Goal: Complete Application Form: Complete application form

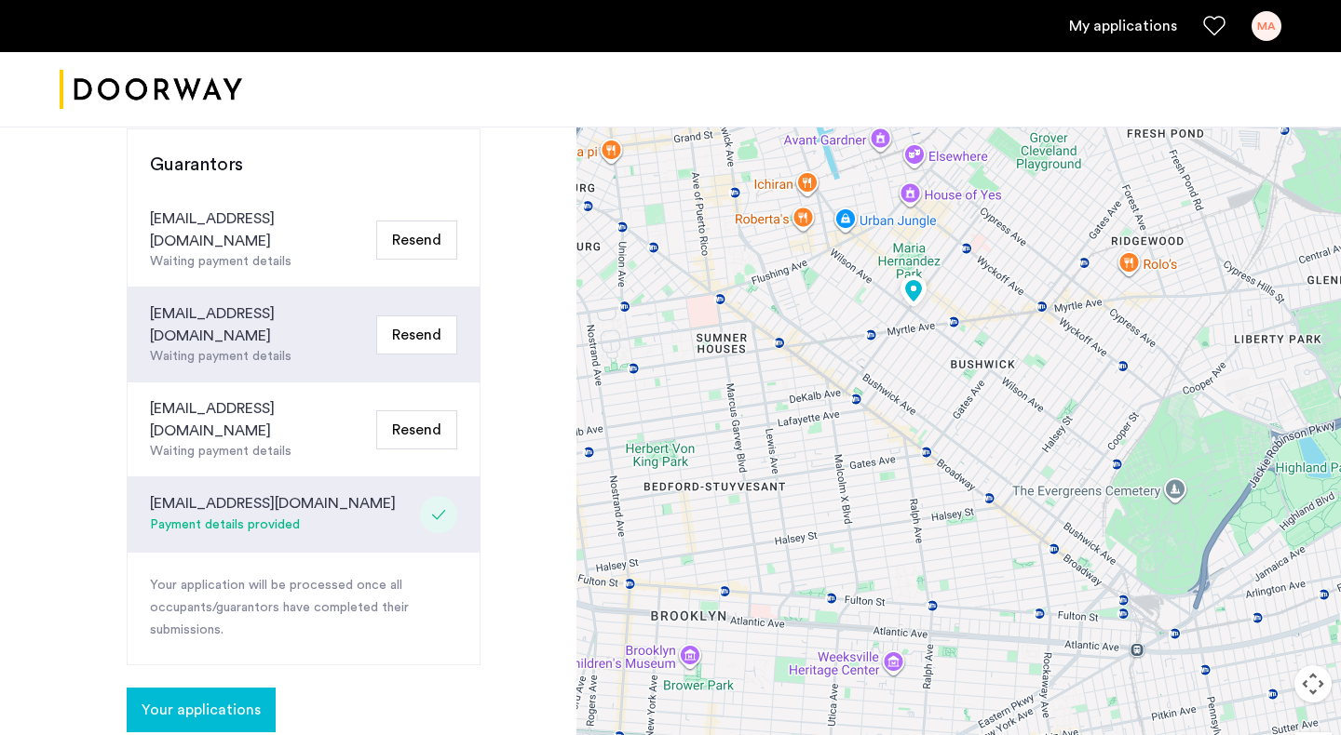
scroll to position [451, 0]
click at [256, 515] on div "Payment details provided" at bounding box center [273, 526] width 246 height 22
click at [219, 699] on span "Your applications" at bounding box center [200, 710] width 119 height 22
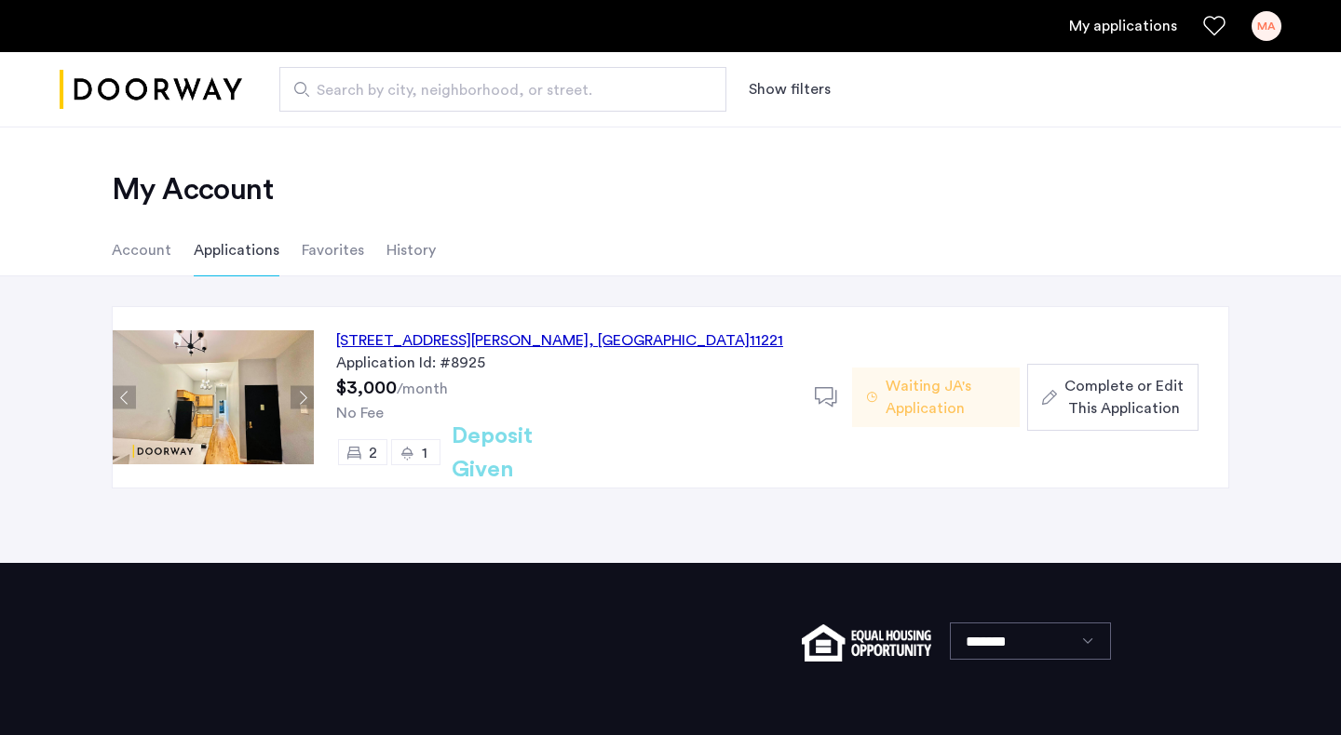
click at [605, 344] on span ", [GEOGRAPHIC_DATA]" at bounding box center [668, 340] width 161 height 15
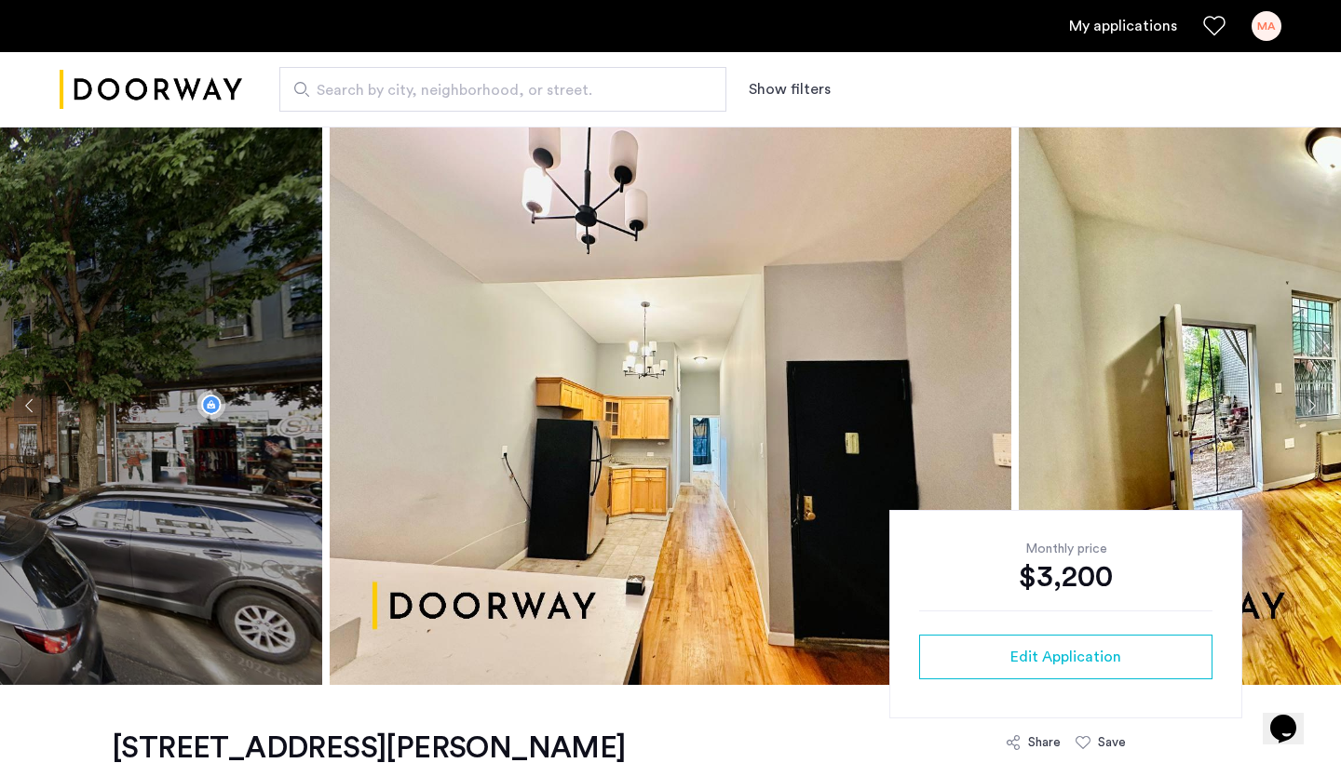
click at [1152, 24] on link "My applications" at bounding box center [1123, 26] width 108 height 22
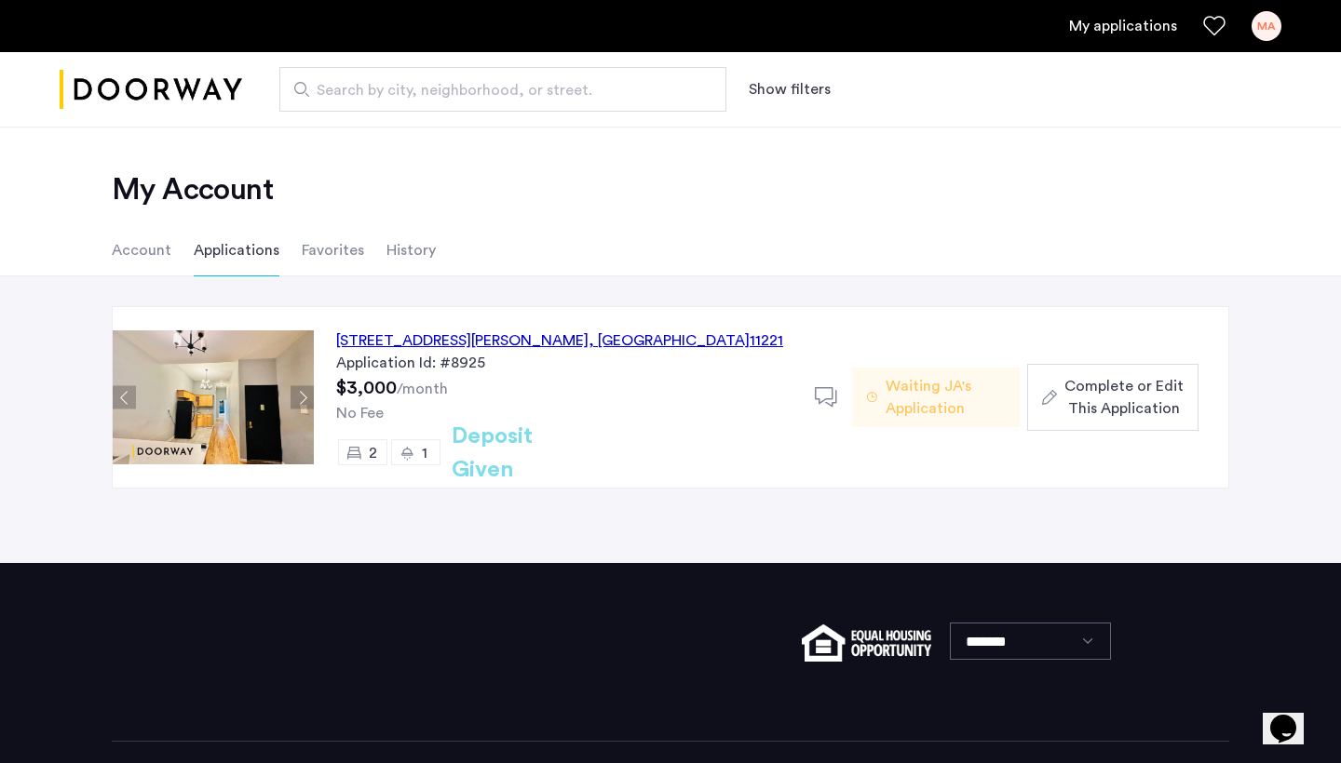
click at [1125, 413] on span "Complete or Edit This Application" at bounding box center [1123, 397] width 119 height 45
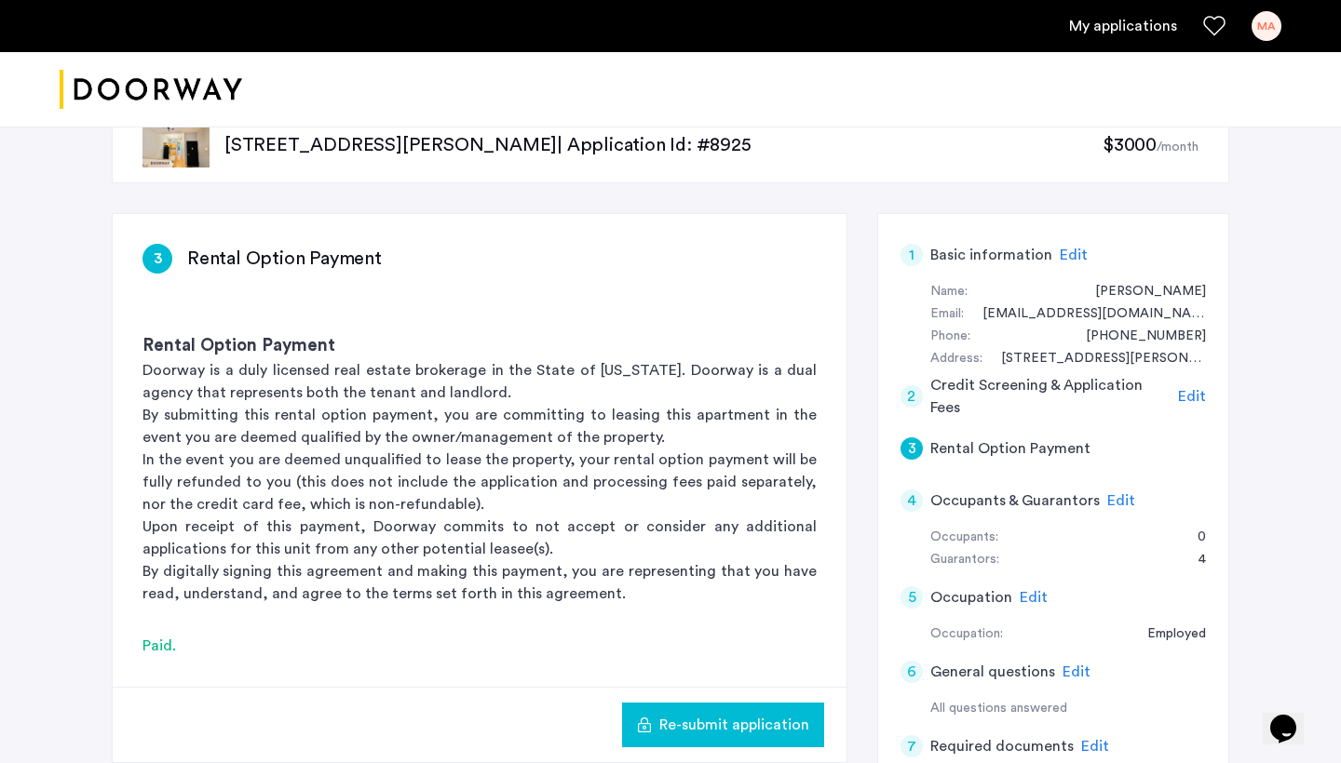
scroll to position [49, 0]
click at [1184, 394] on span "Edit" at bounding box center [1192, 396] width 28 height 15
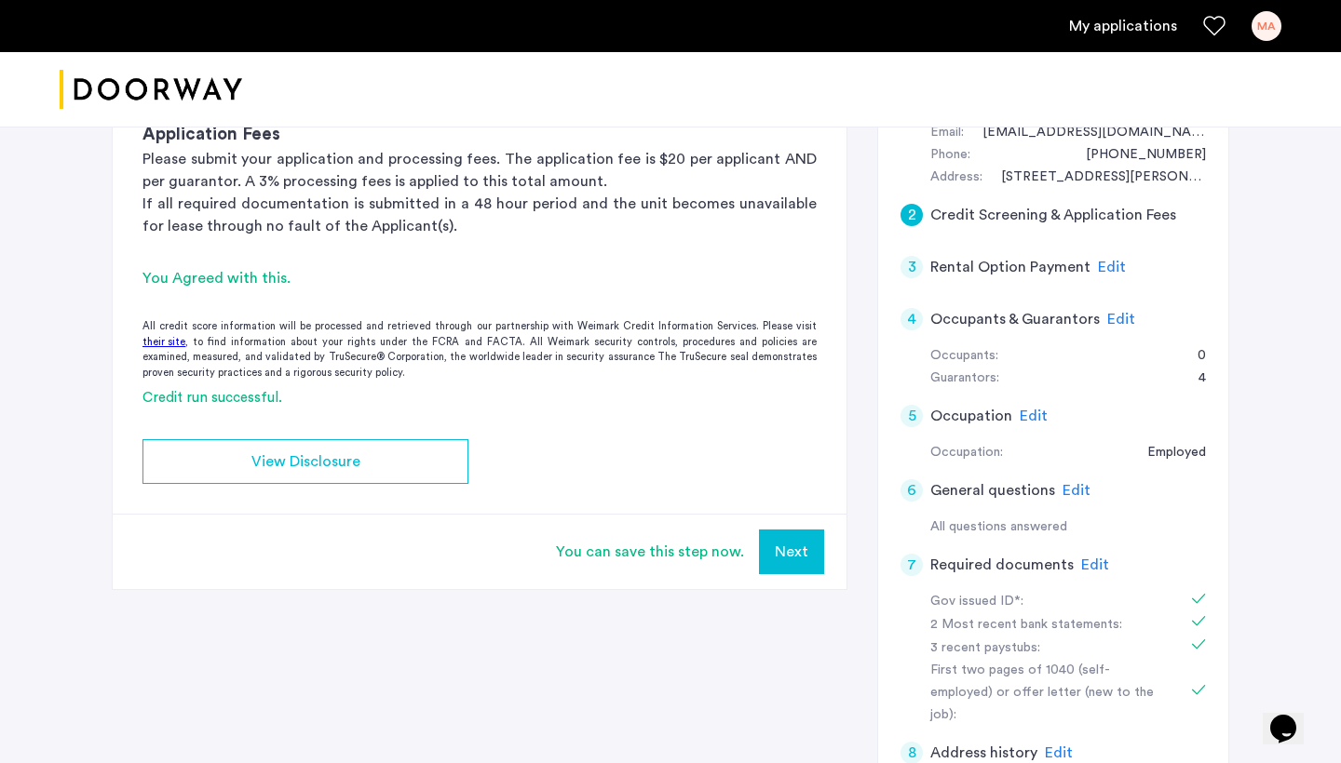
scroll to position [232, 0]
click at [1069, 482] on span "Edit" at bounding box center [1076, 489] width 28 height 15
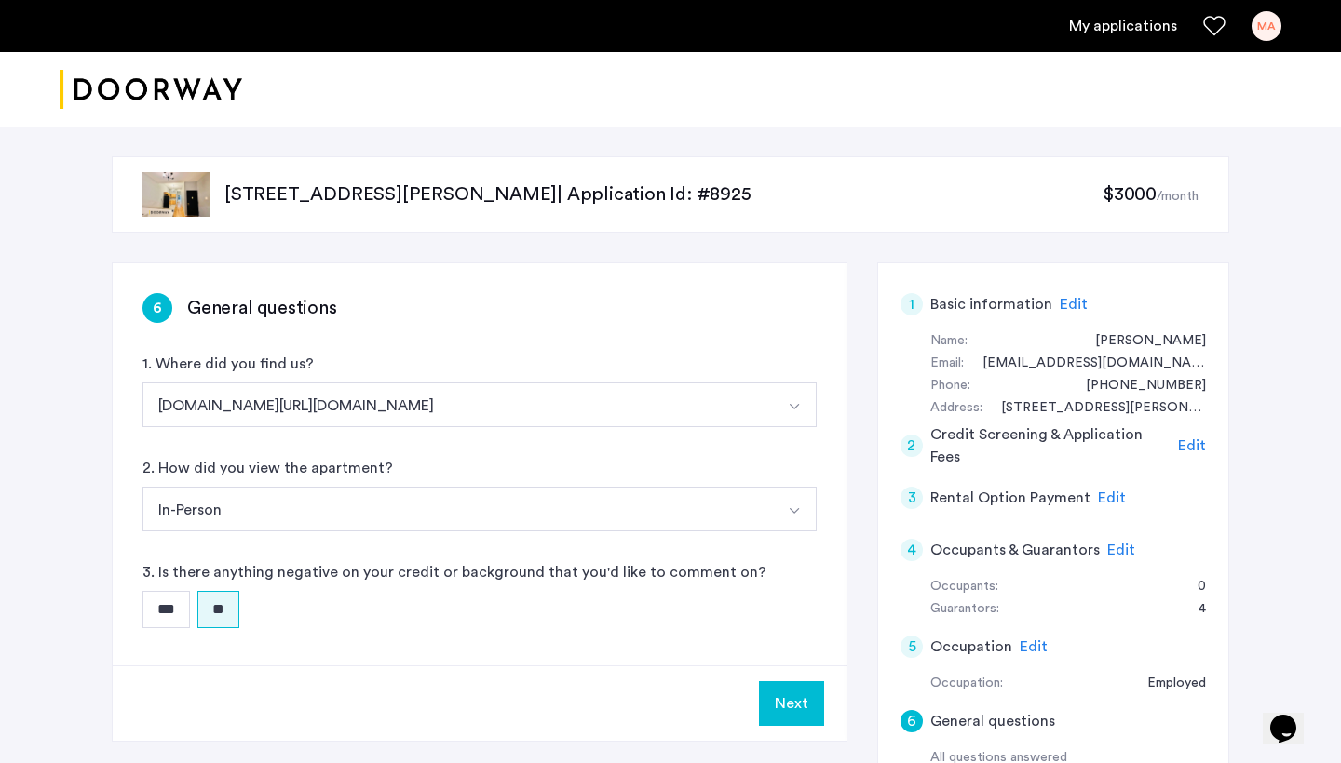
scroll to position [0, 0]
click at [1100, 502] on span "Edit" at bounding box center [1112, 498] width 28 height 15
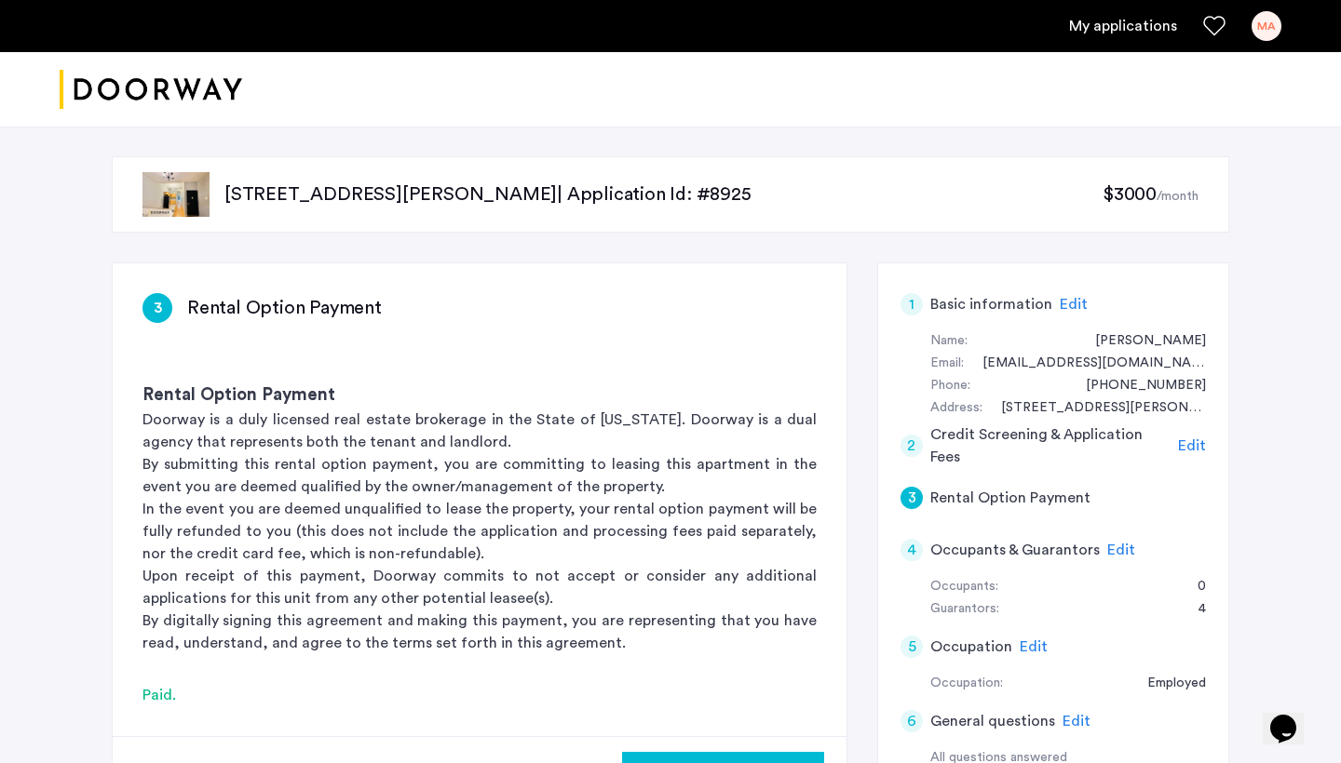
click at [1118, 546] on span "Edit" at bounding box center [1121, 550] width 28 height 15
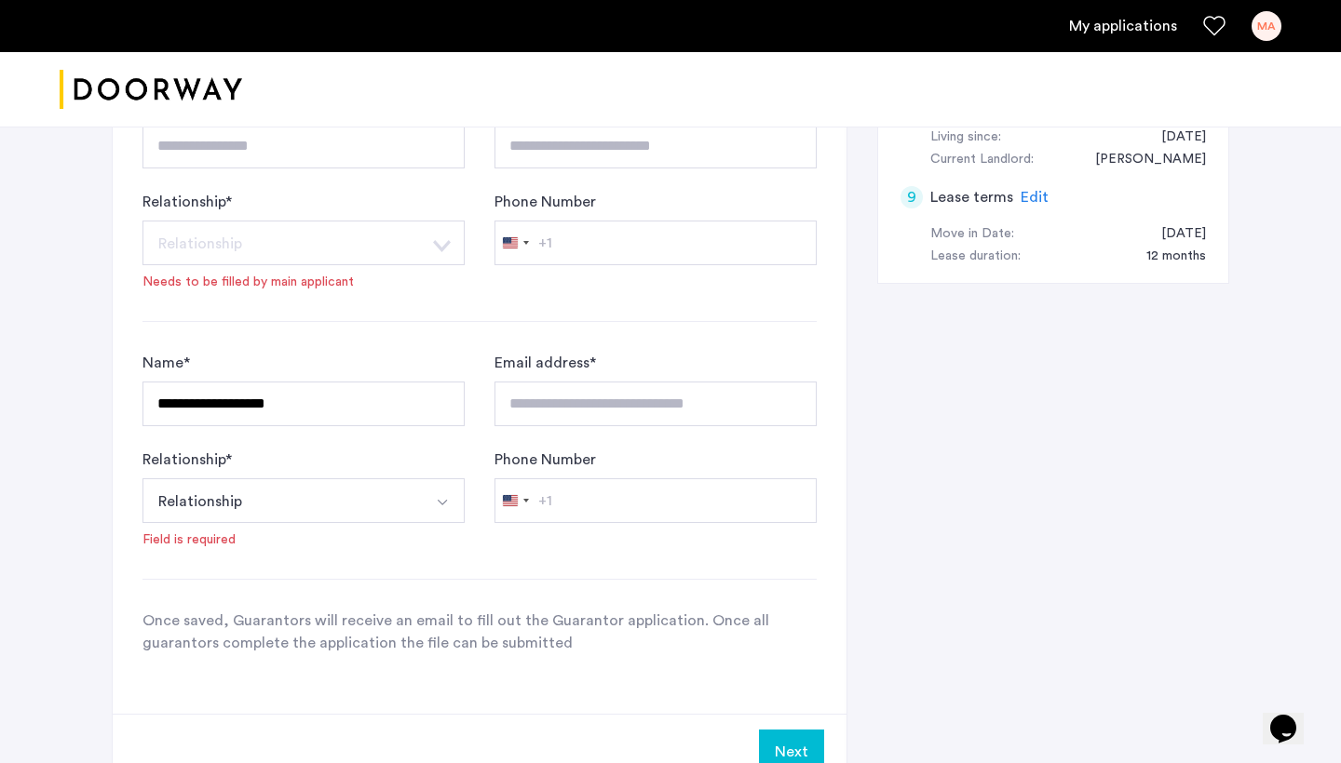
scroll to position [1003, 0]
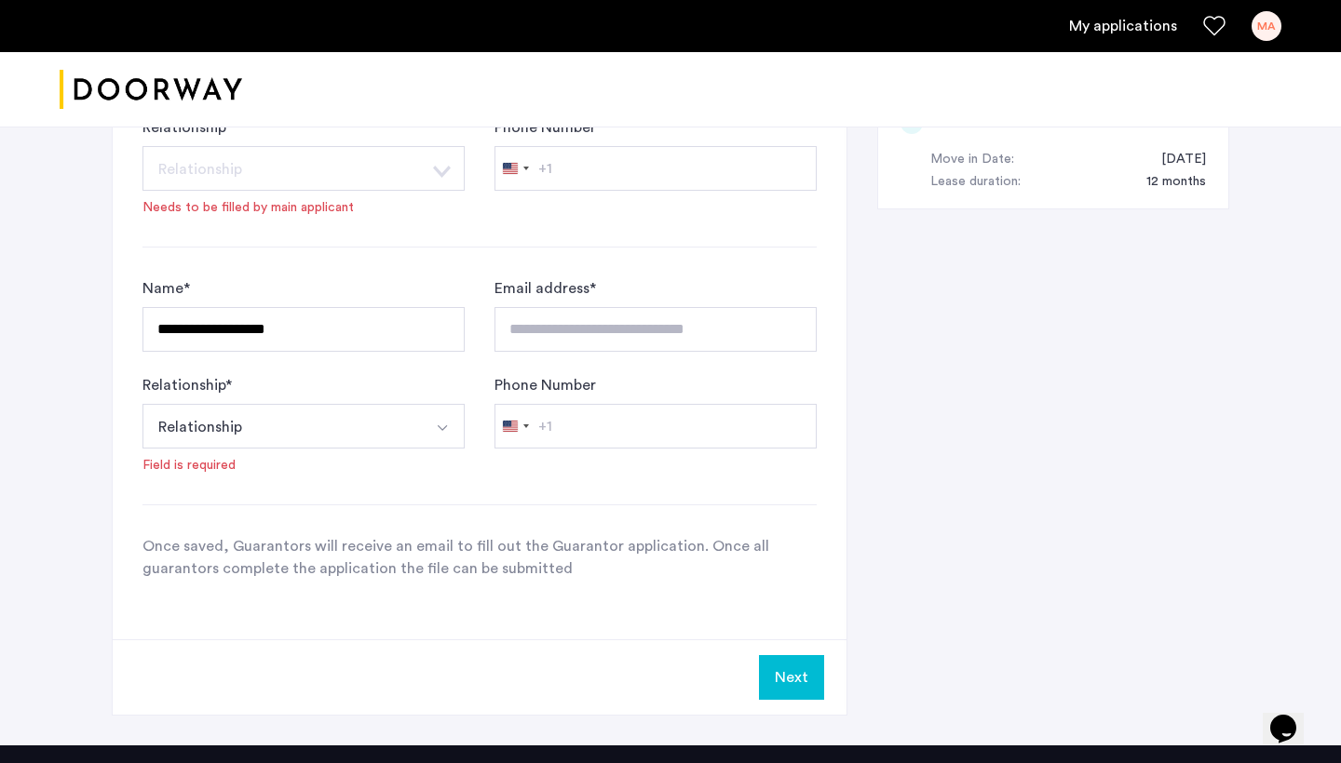
click at [443, 433] on img "Select option" at bounding box center [442, 428] width 15 height 15
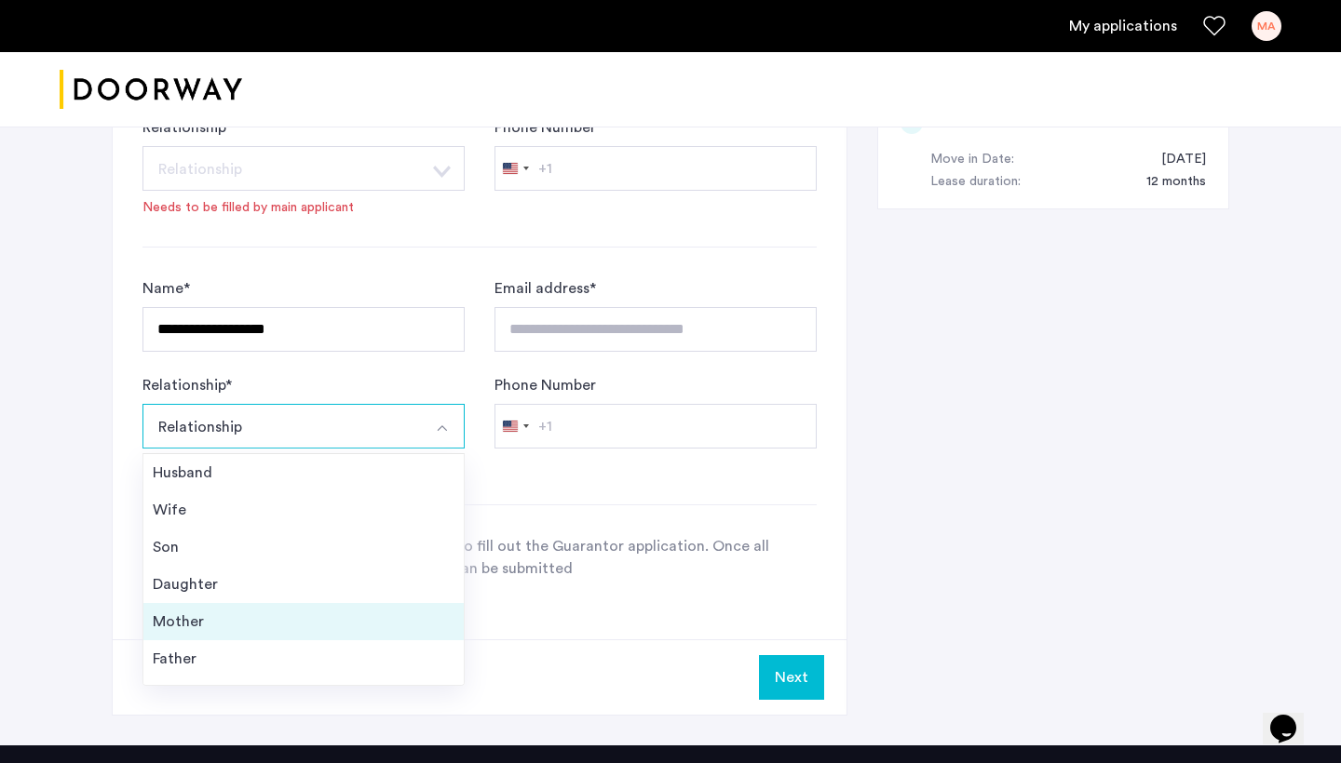
click at [291, 626] on div "Mother" at bounding box center [304, 622] width 302 height 22
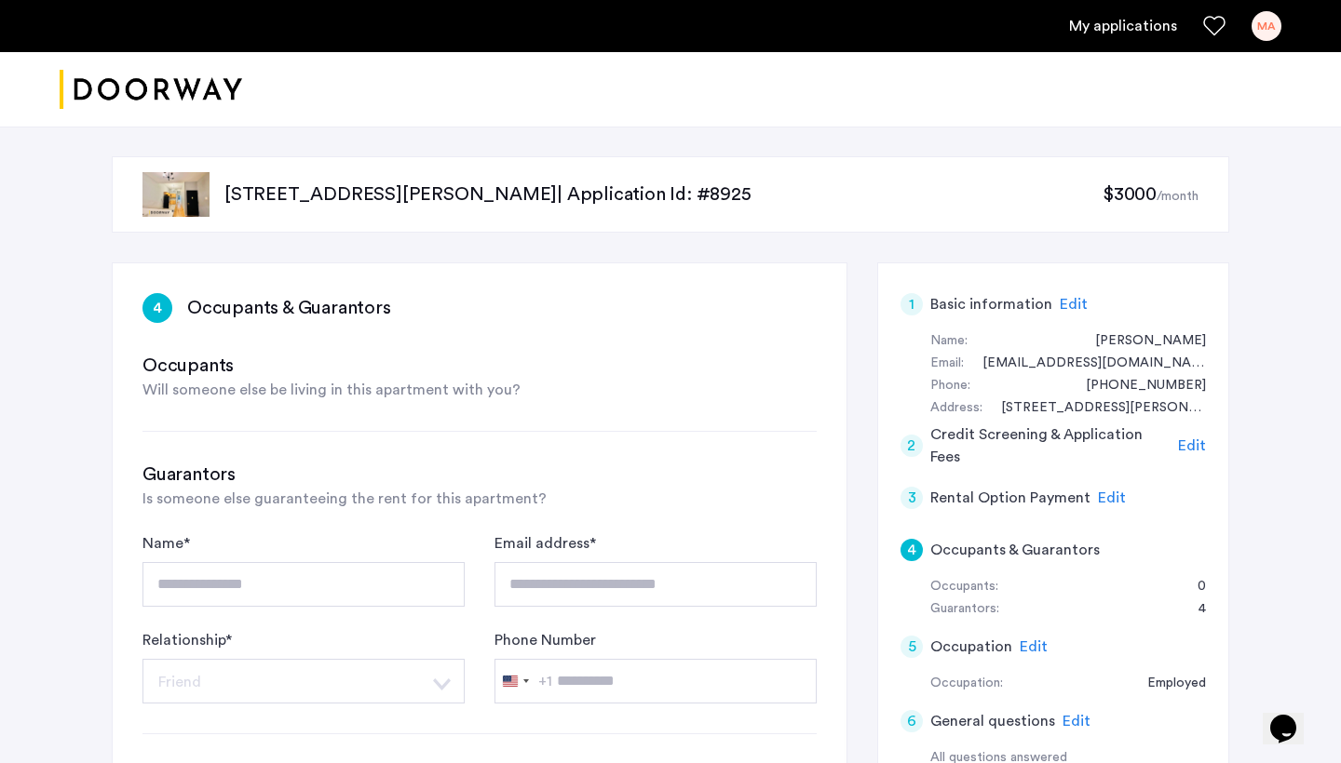
scroll to position [45, 0]
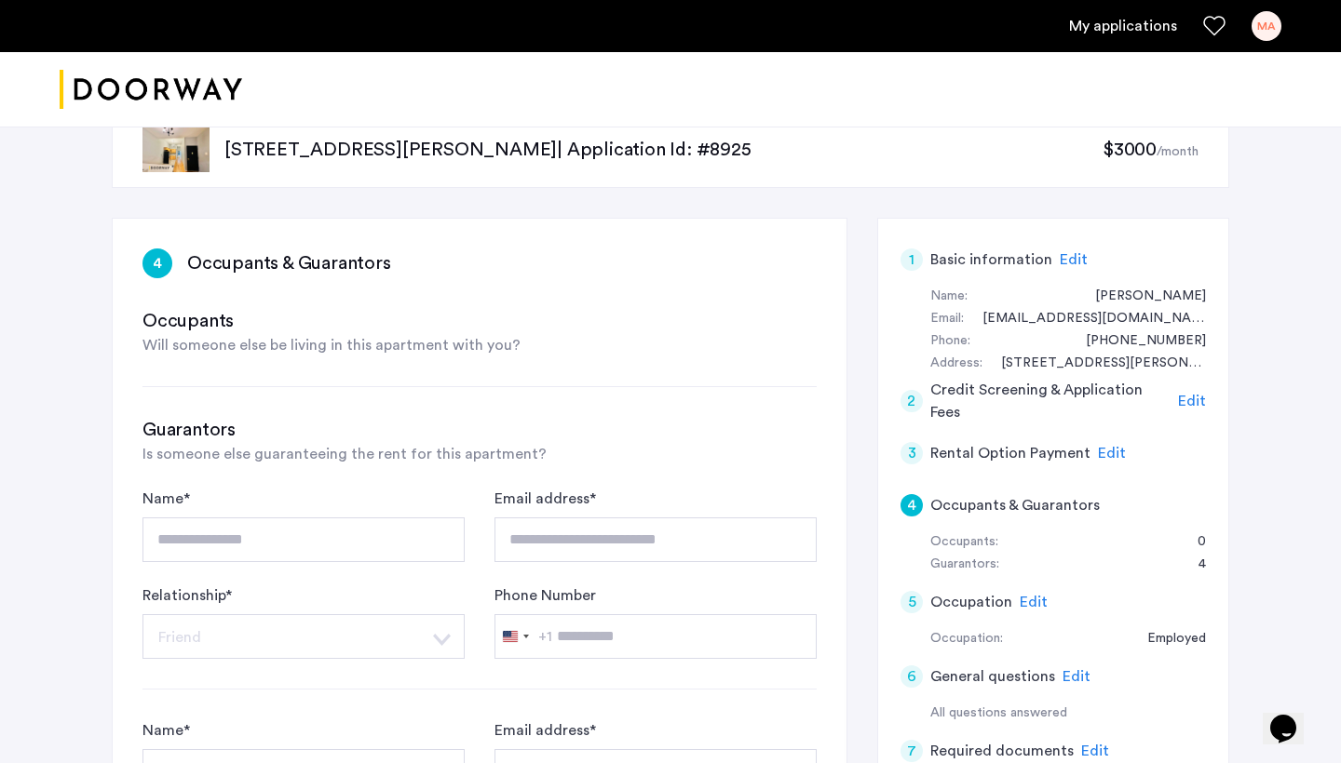
click at [1062, 255] on span "Edit" at bounding box center [1073, 259] width 28 height 15
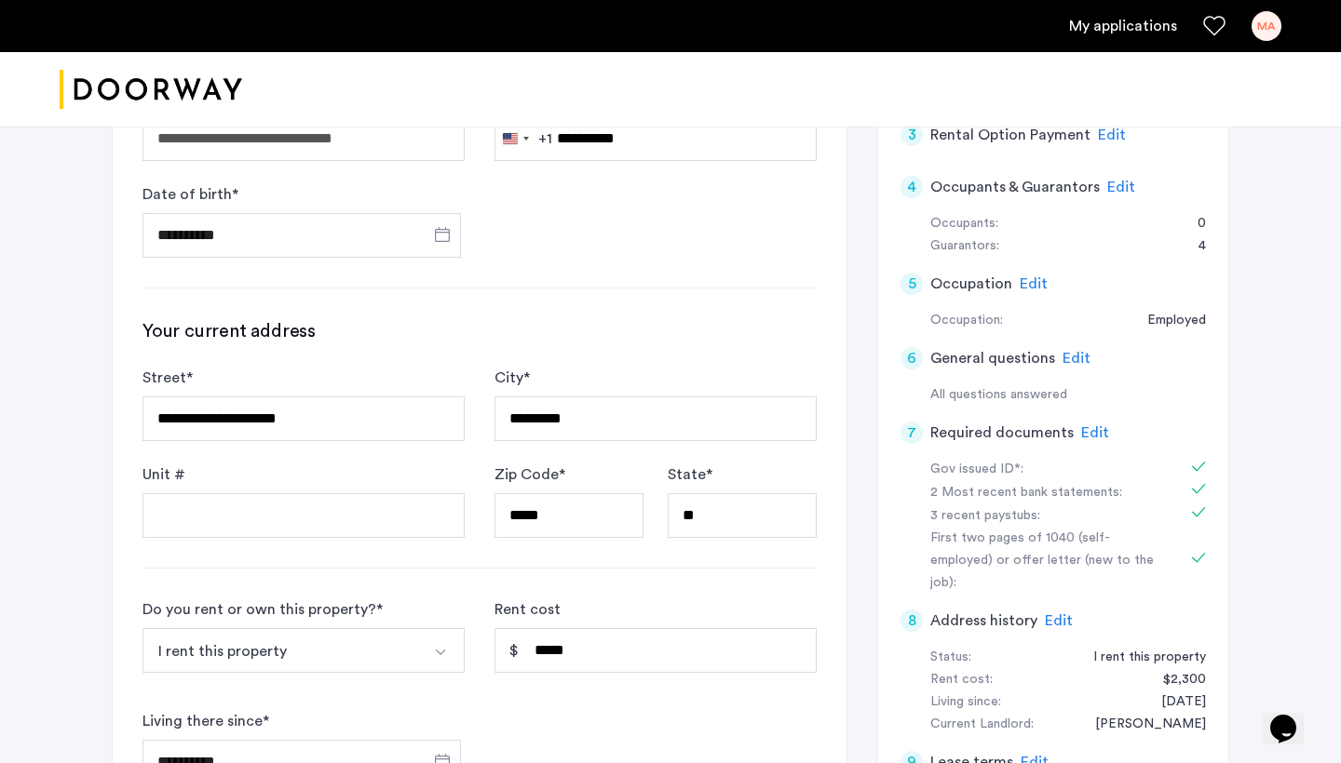
scroll to position [361, 0]
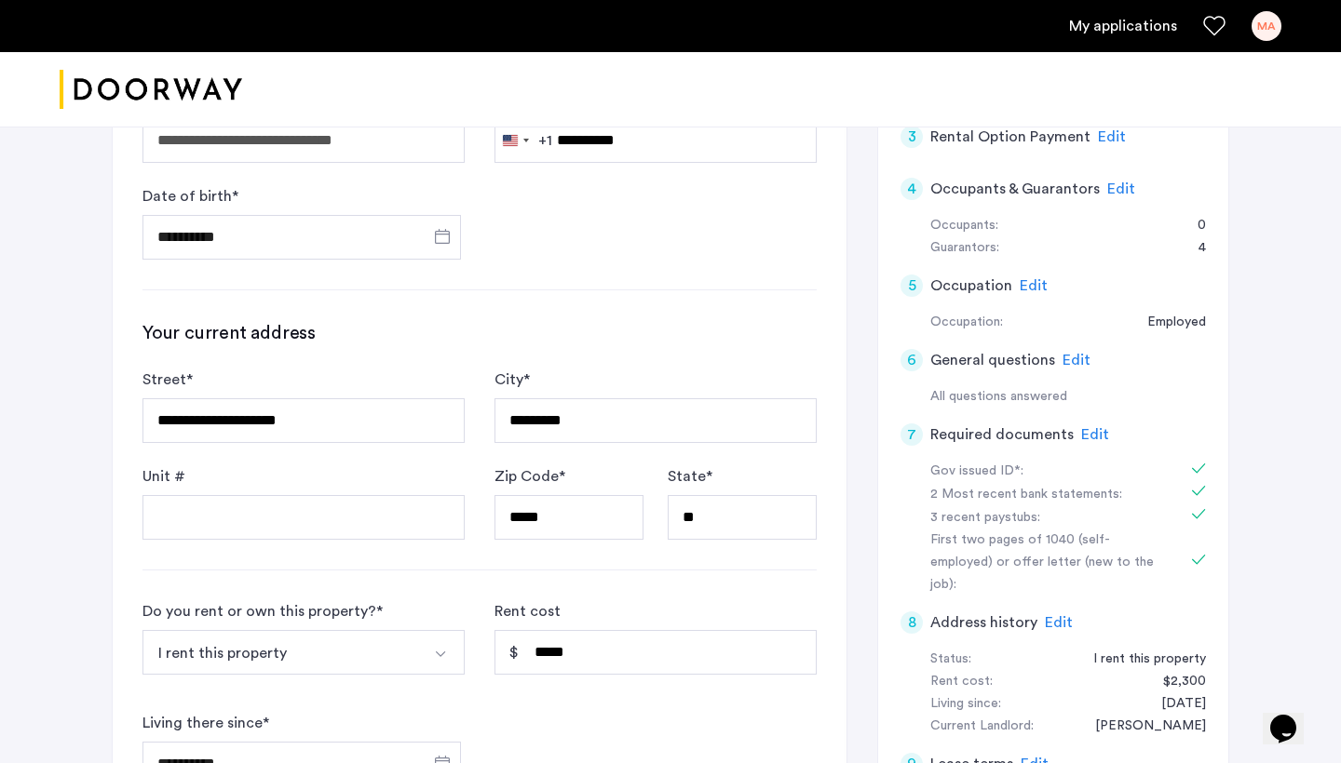
click at [1089, 427] on span "Edit" at bounding box center [1095, 434] width 28 height 15
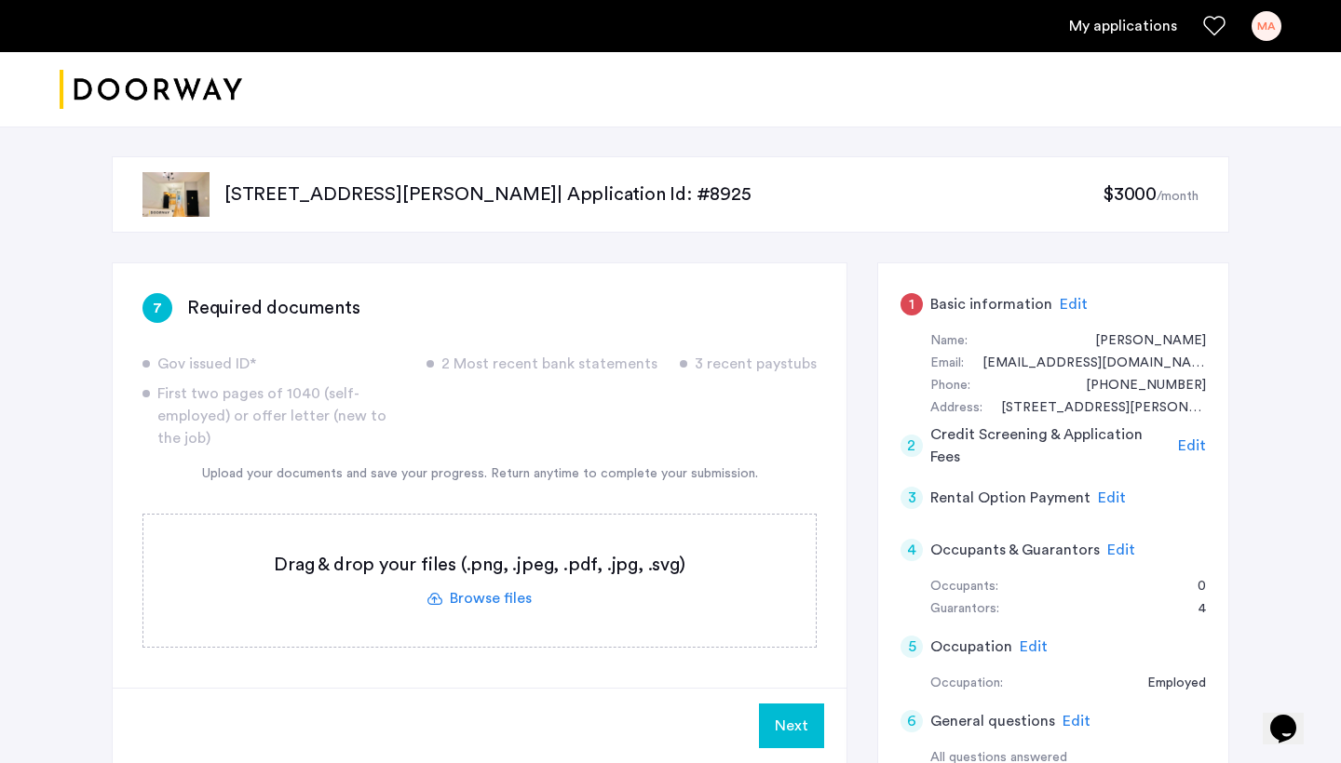
scroll to position [0, 0]
click at [1068, 303] on span "Edit" at bounding box center [1073, 304] width 28 height 15
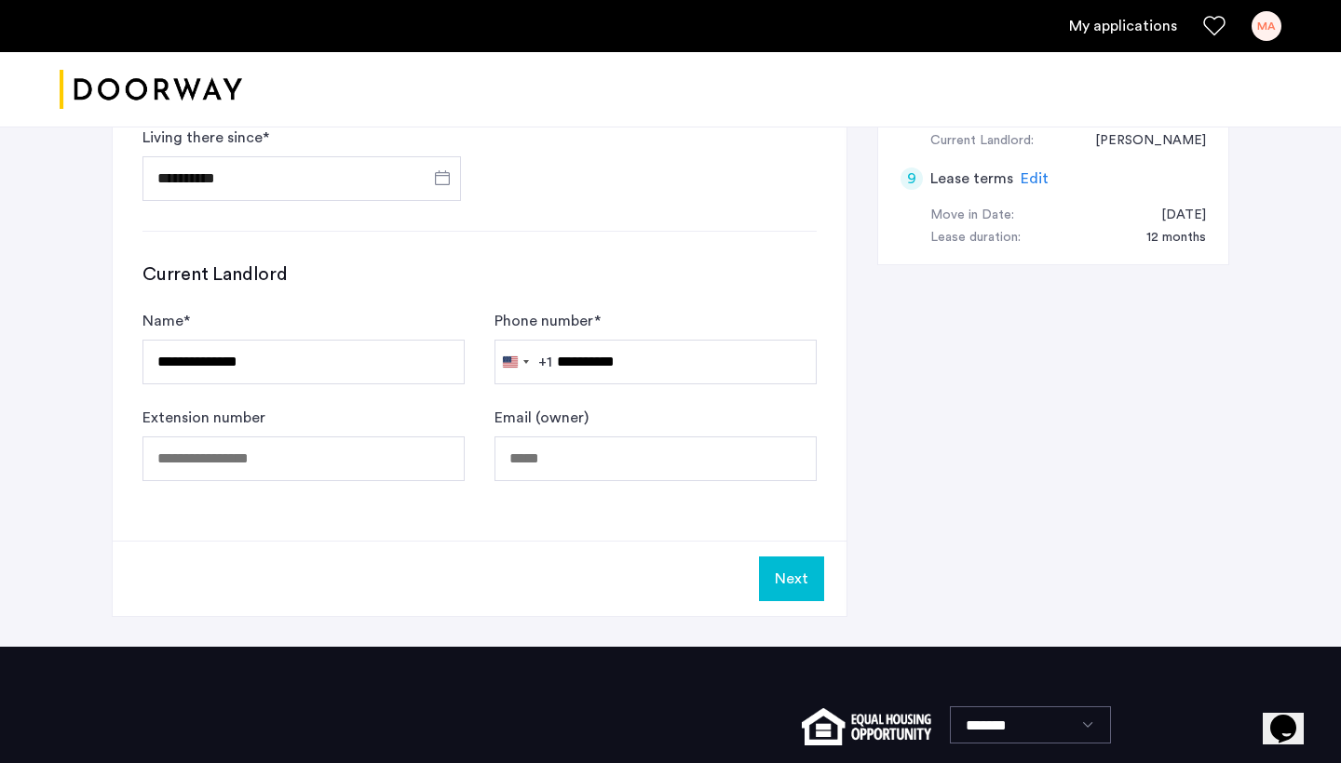
scroll to position [948, 0]
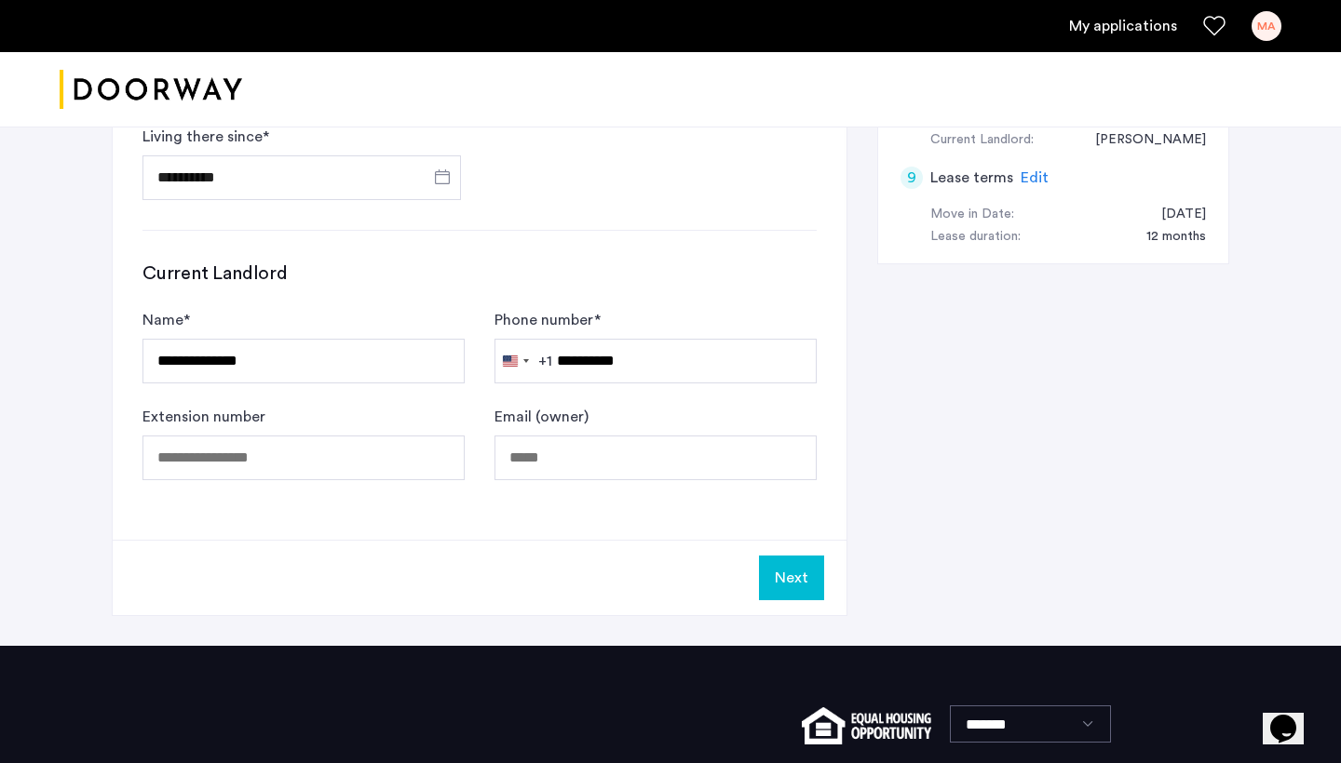
click at [777, 570] on button "Next" at bounding box center [791, 578] width 65 height 45
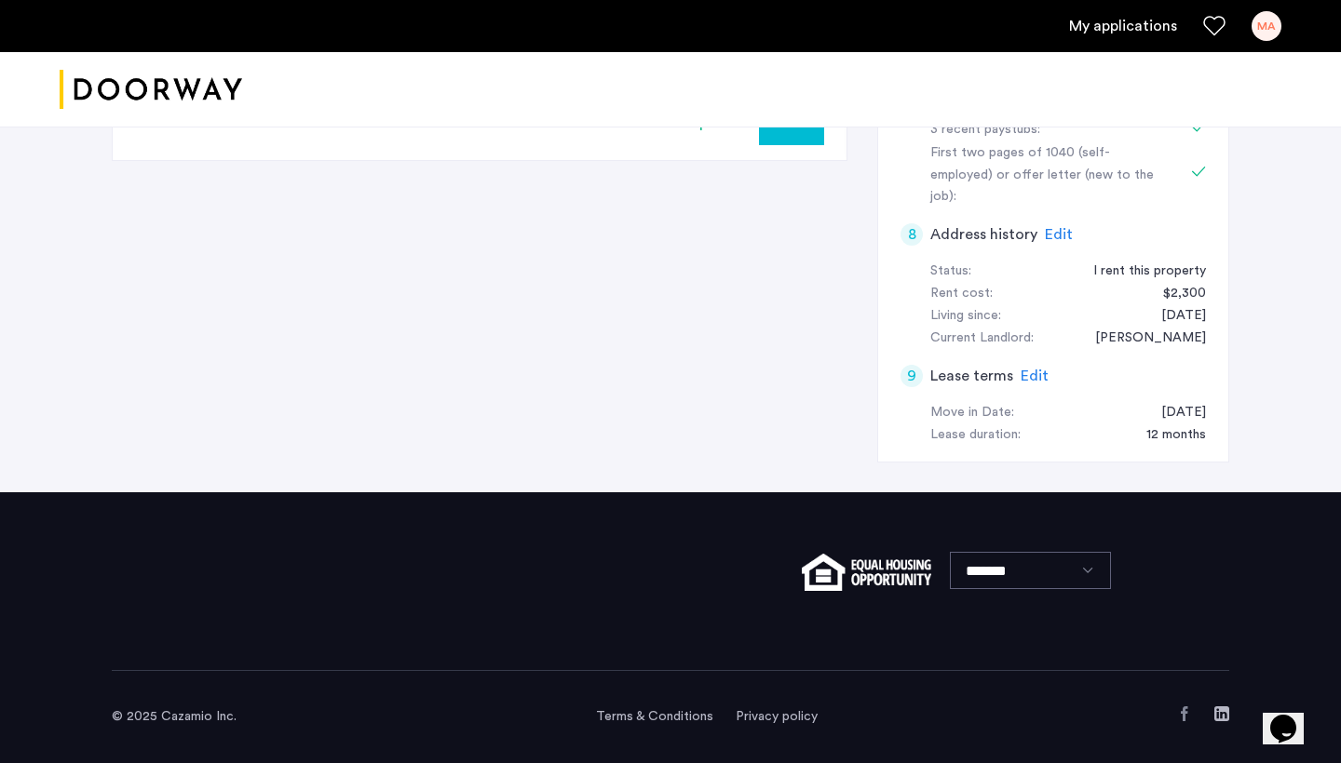
scroll to position [0, 0]
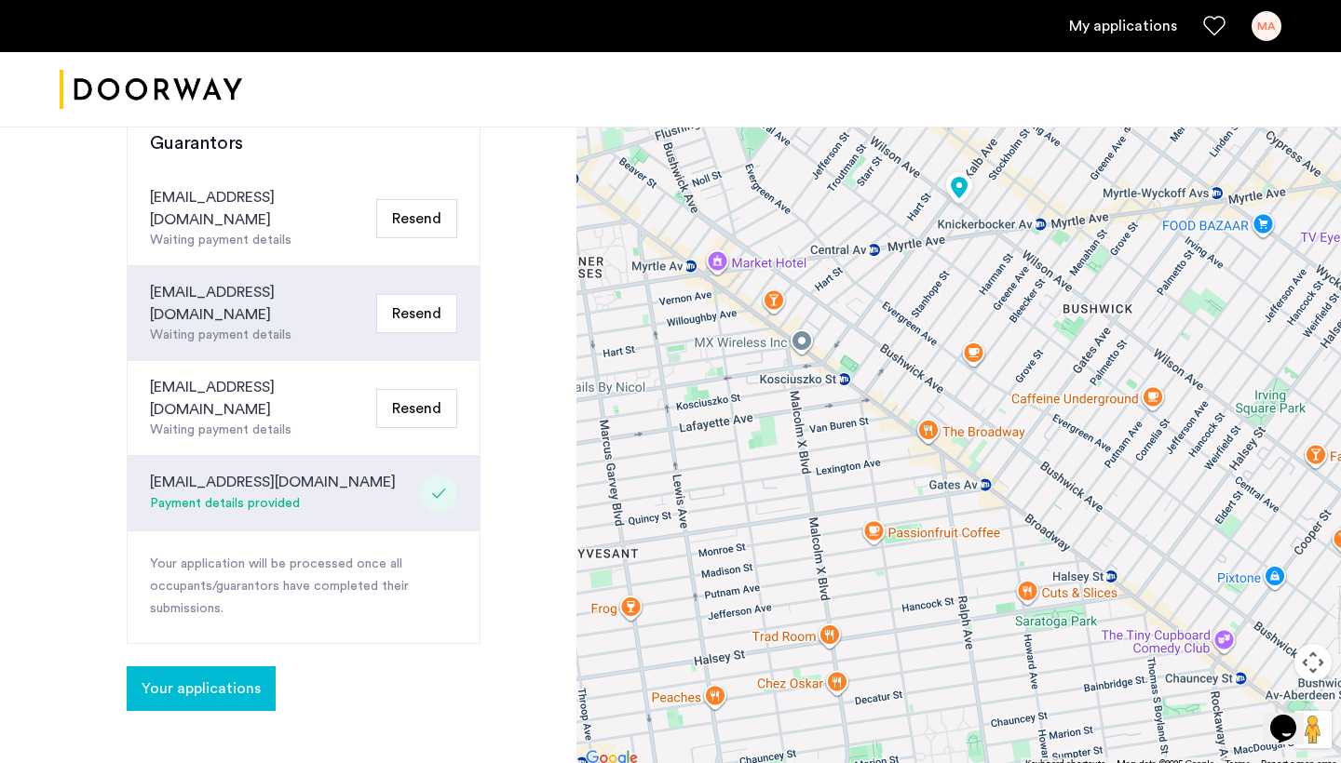
scroll to position [678, 0]
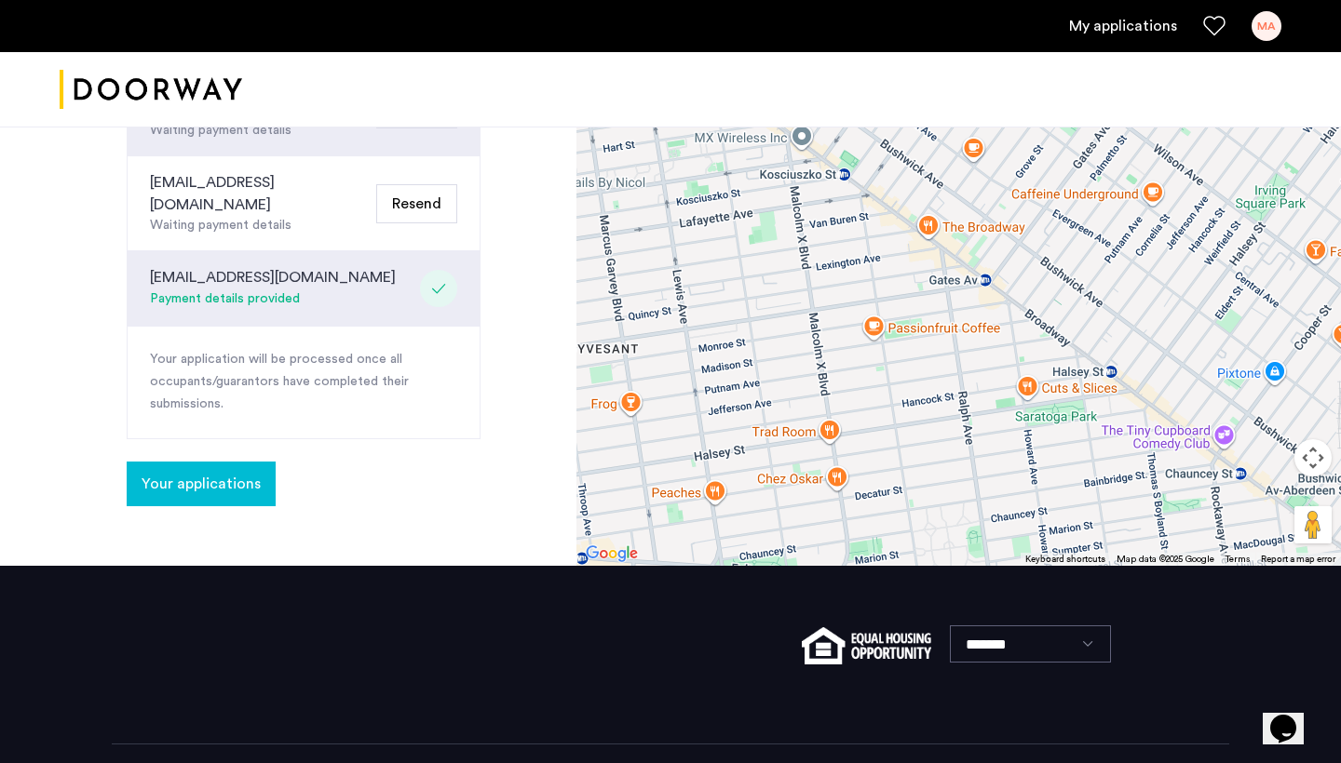
click at [224, 473] on span "Your applications" at bounding box center [200, 484] width 119 height 22
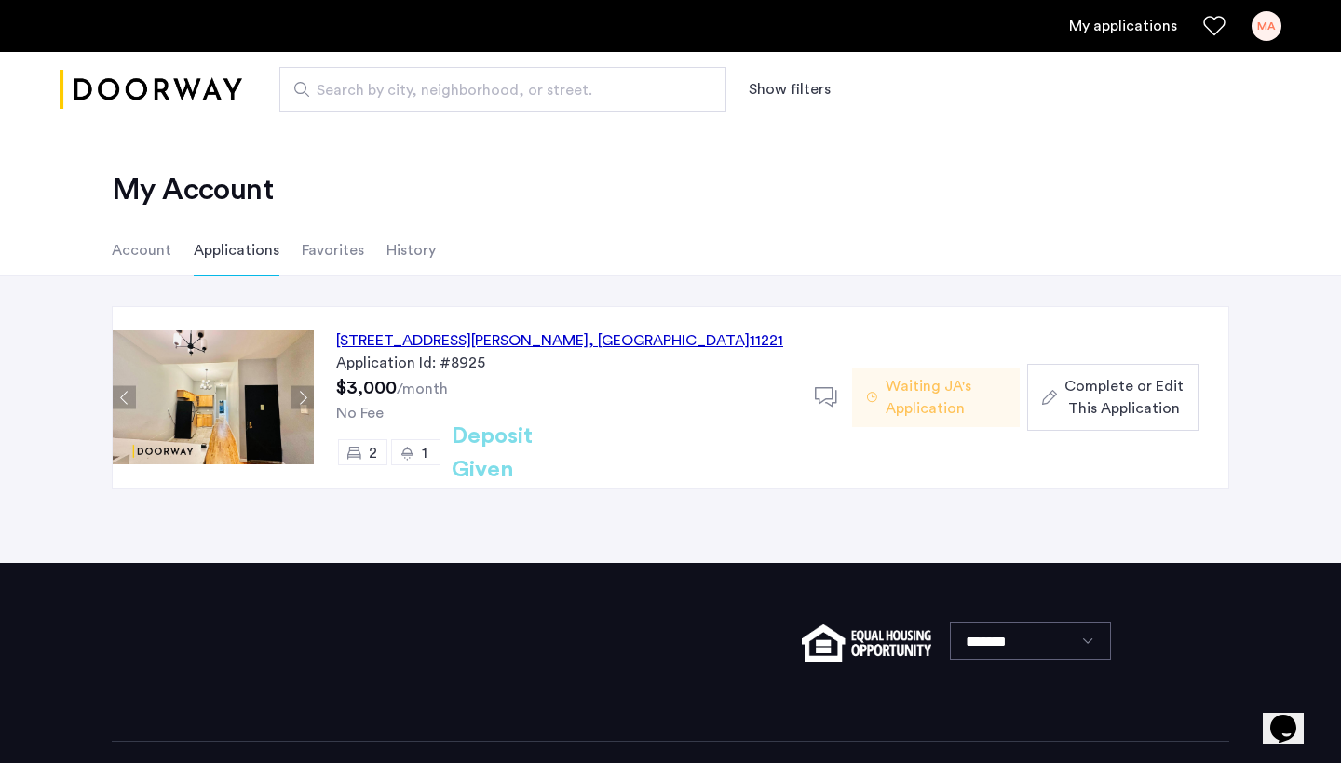
click at [1137, 411] on span "Complete or Edit This Application" at bounding box center [1123, 397] width 119 height 45
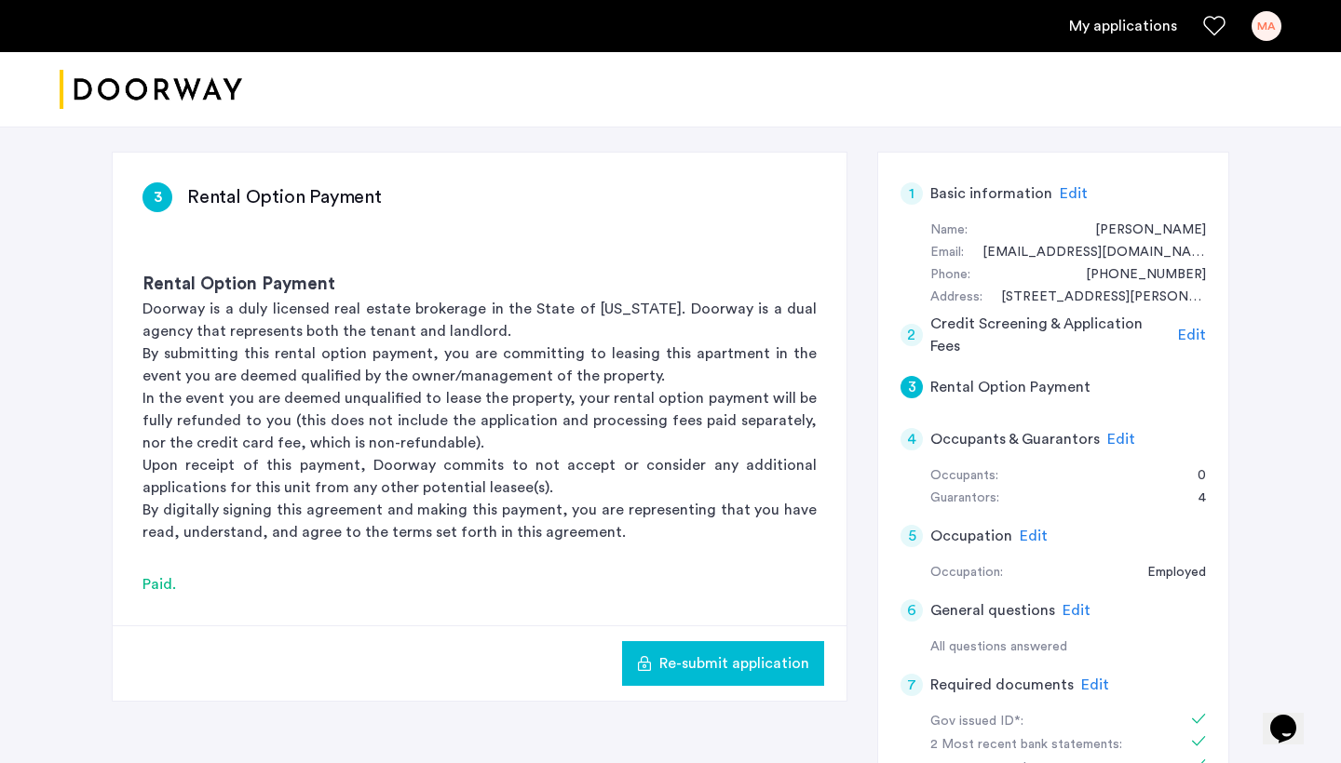
scroll to position [126, 0]
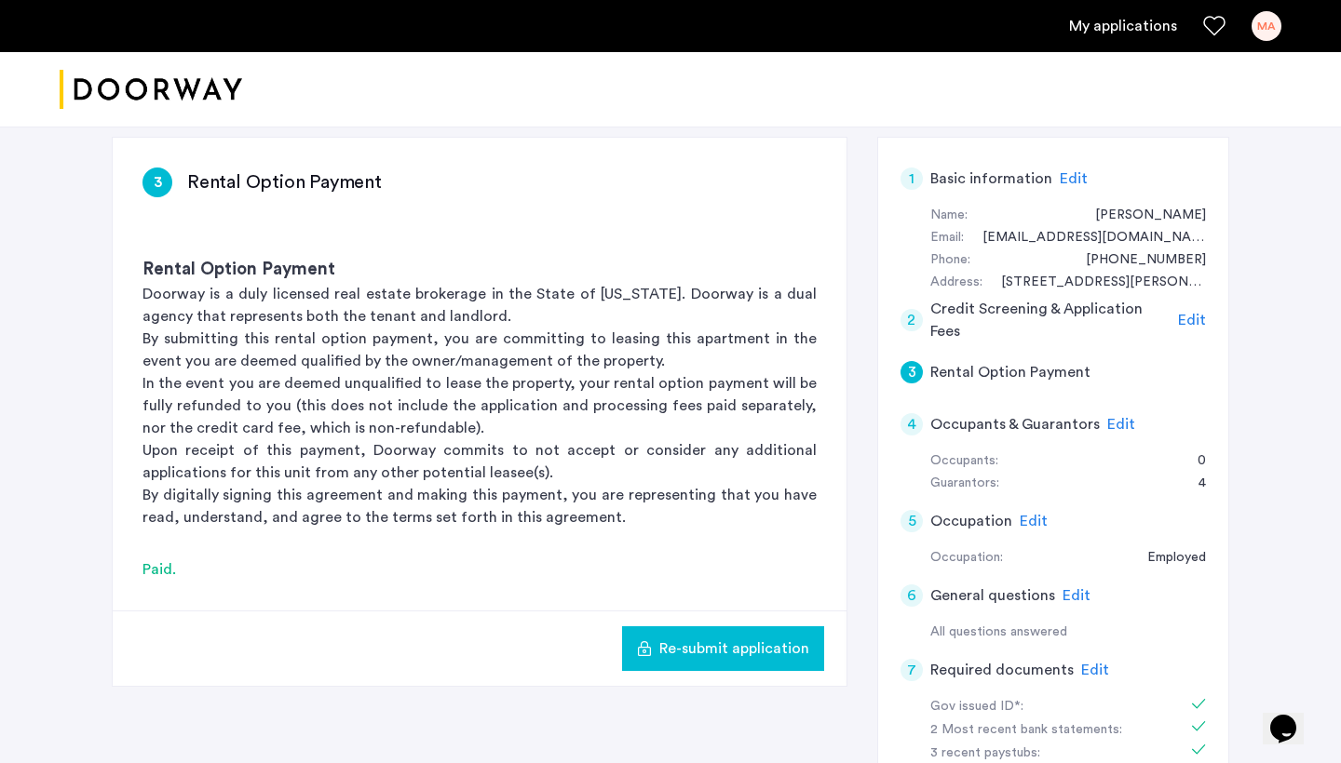
click at [1193, 313] on span "Edit" at bounding box center [1192, 320] width 28 height 15
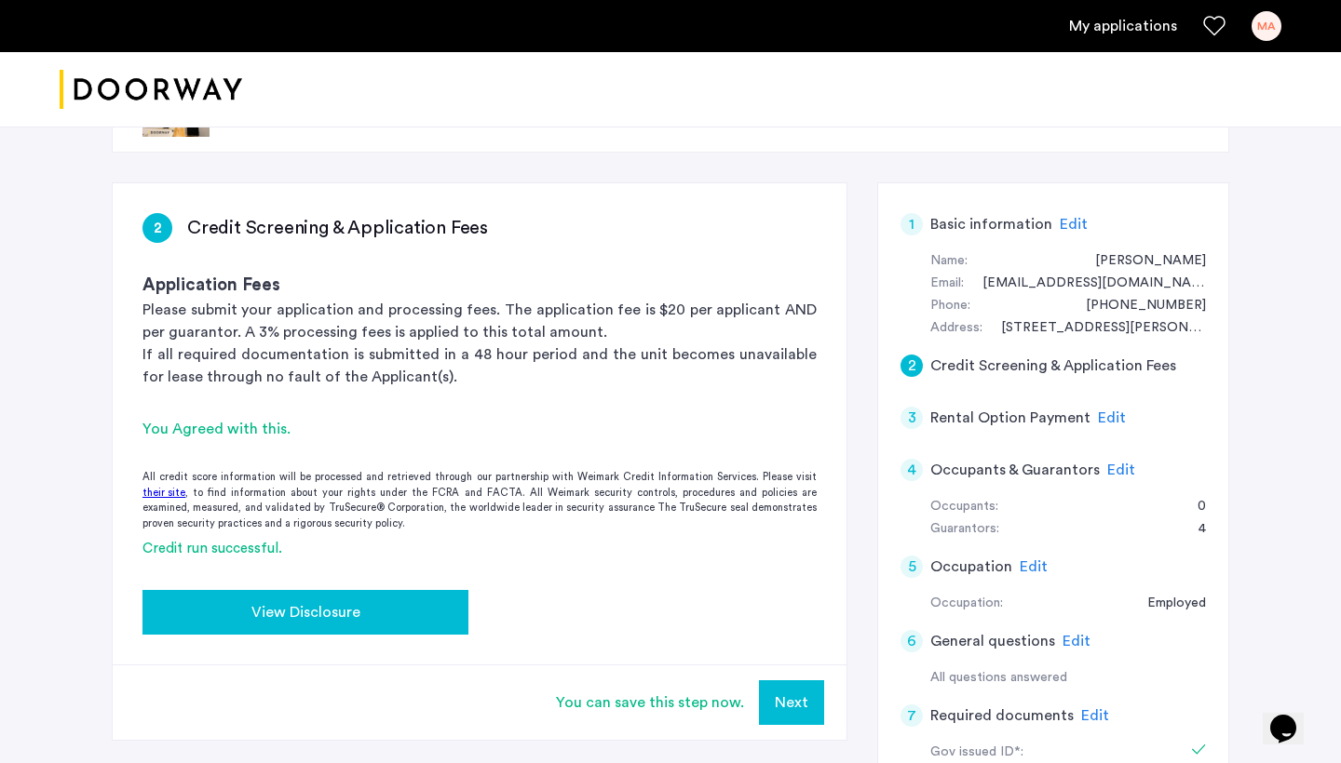
scroll to position [77, 0]
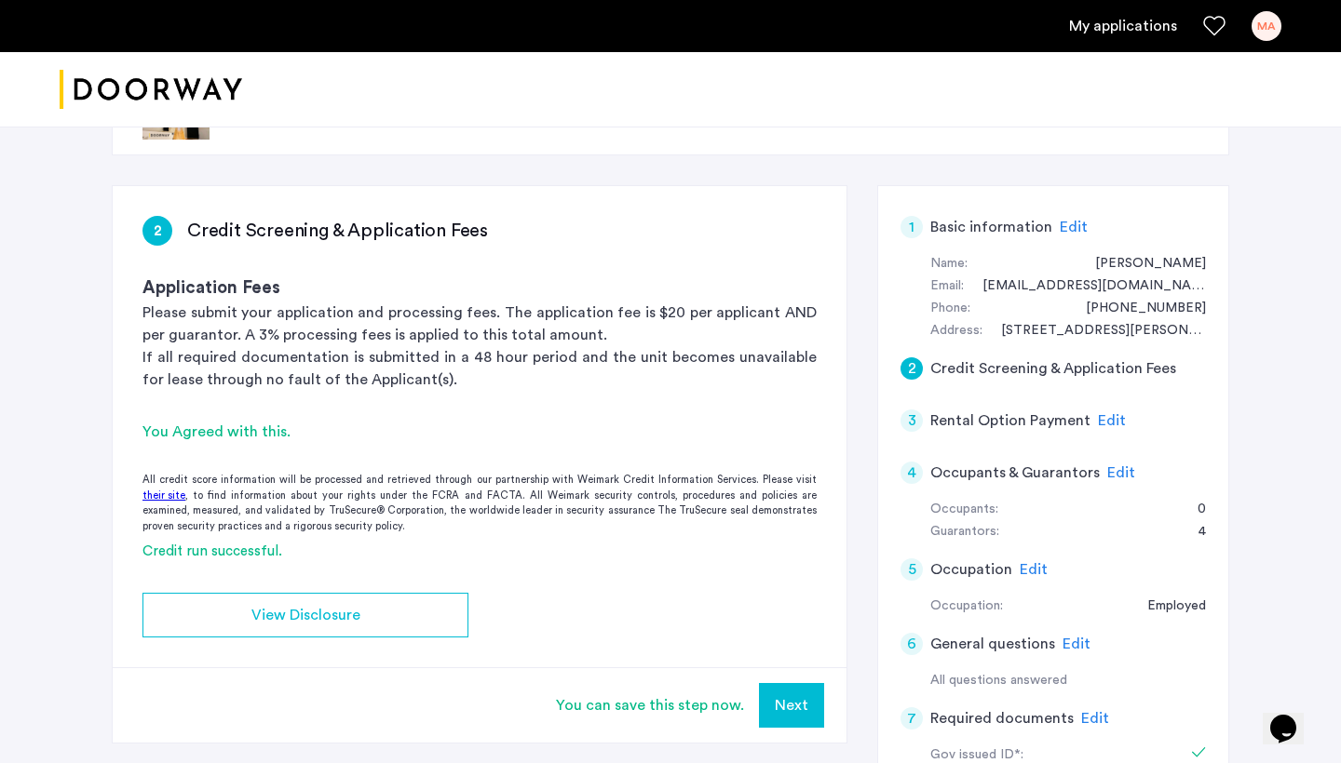
click at [438, 586] on app-credit-screening "2 Credit Screening & Application Fees Application Fees Please submit your appli…" at bounding box center [480, 464] width 734 height 557
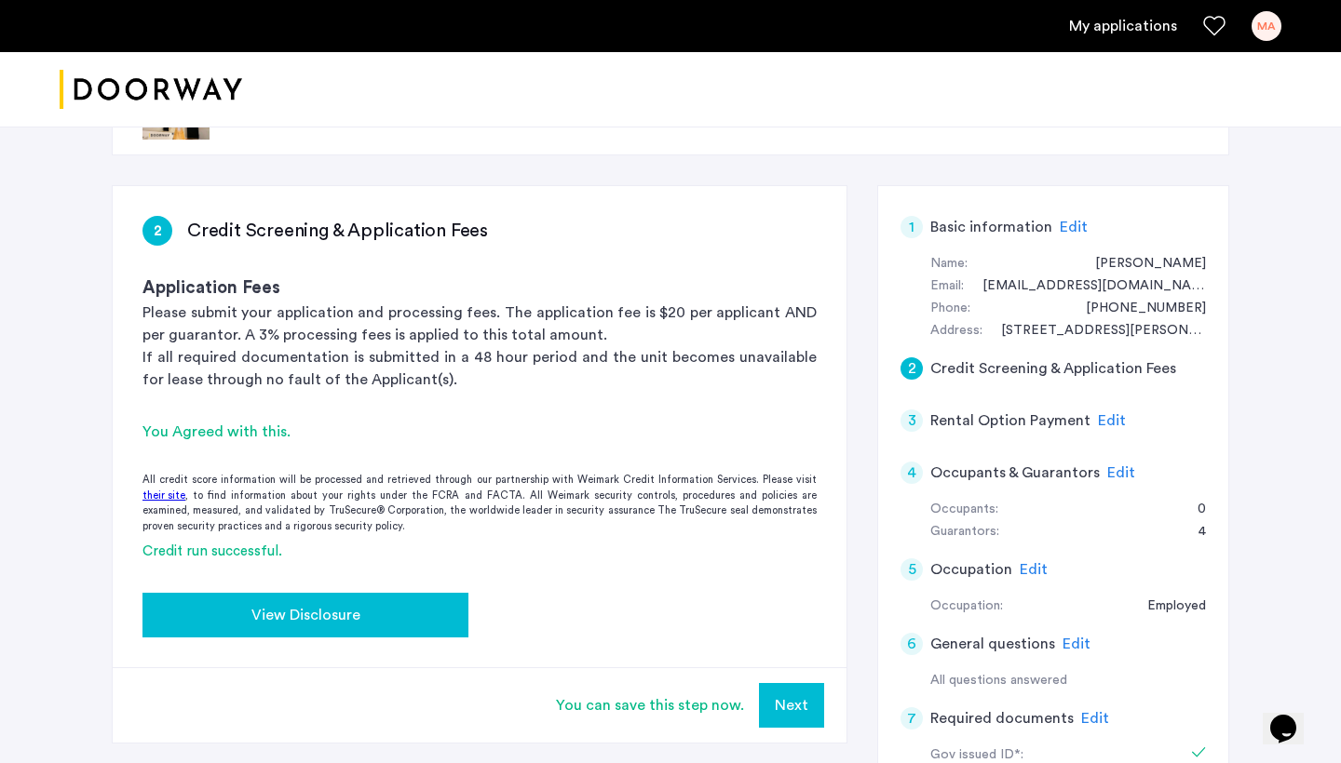
click at [430, 618] on div "View Disclosure" at bounding box center [305, 615] width 296 height 22
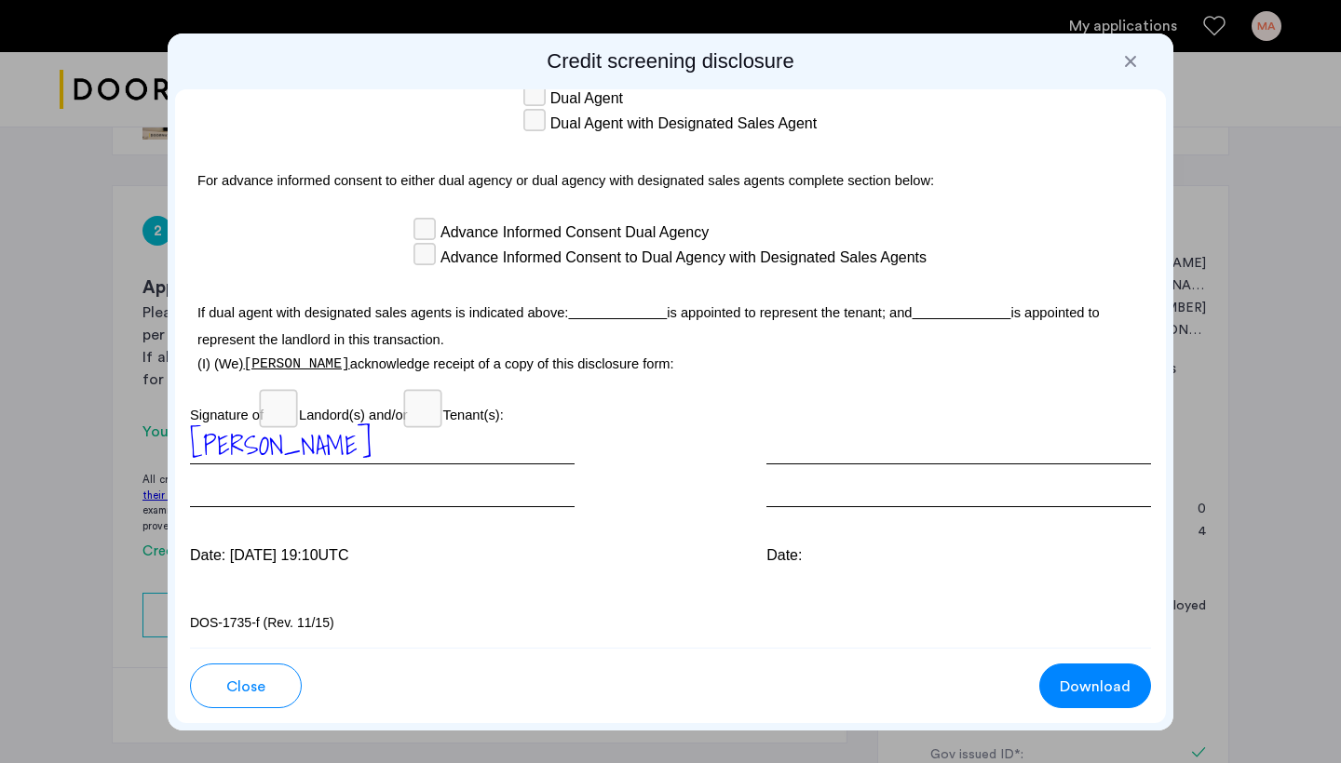
scroll to position [5562, 0]
click at [1132, 60] on div at bounding box center [1130, 61] width 19 height 19
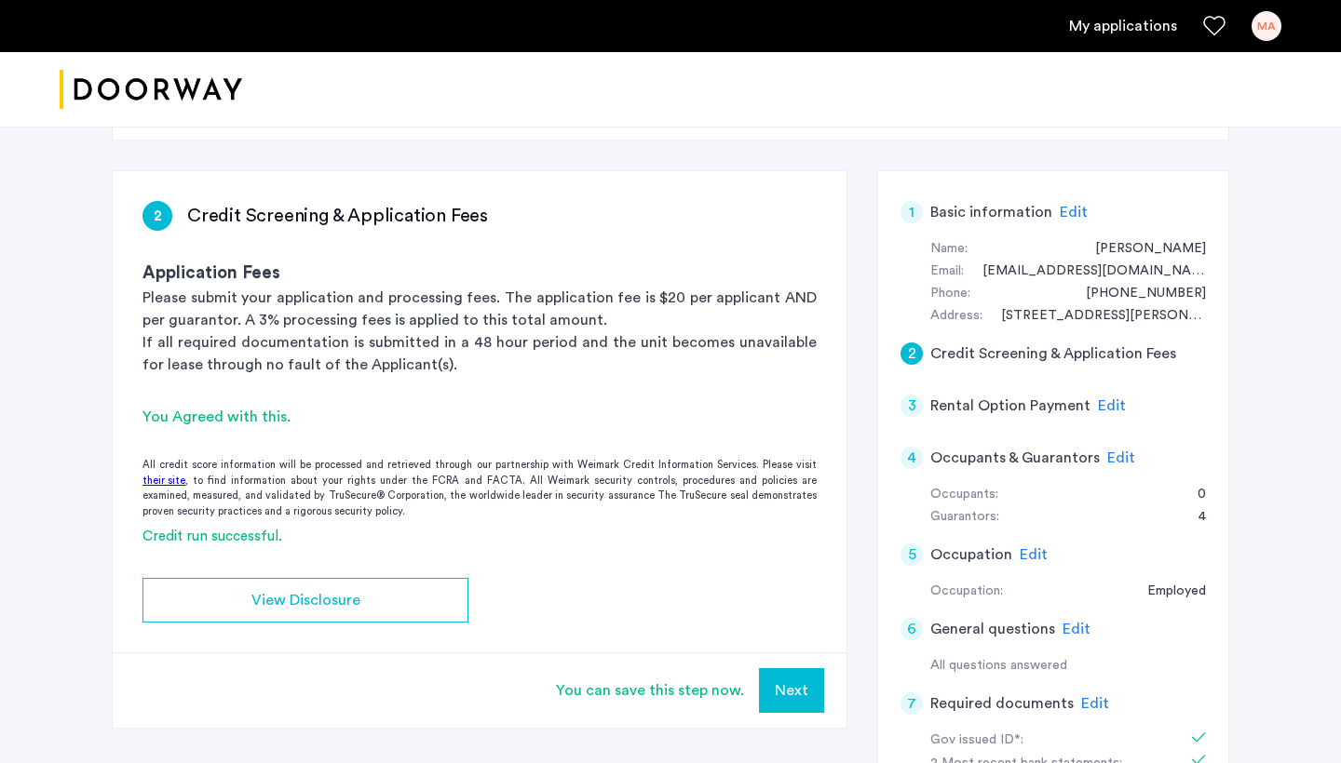
scroll to position [114, 0]
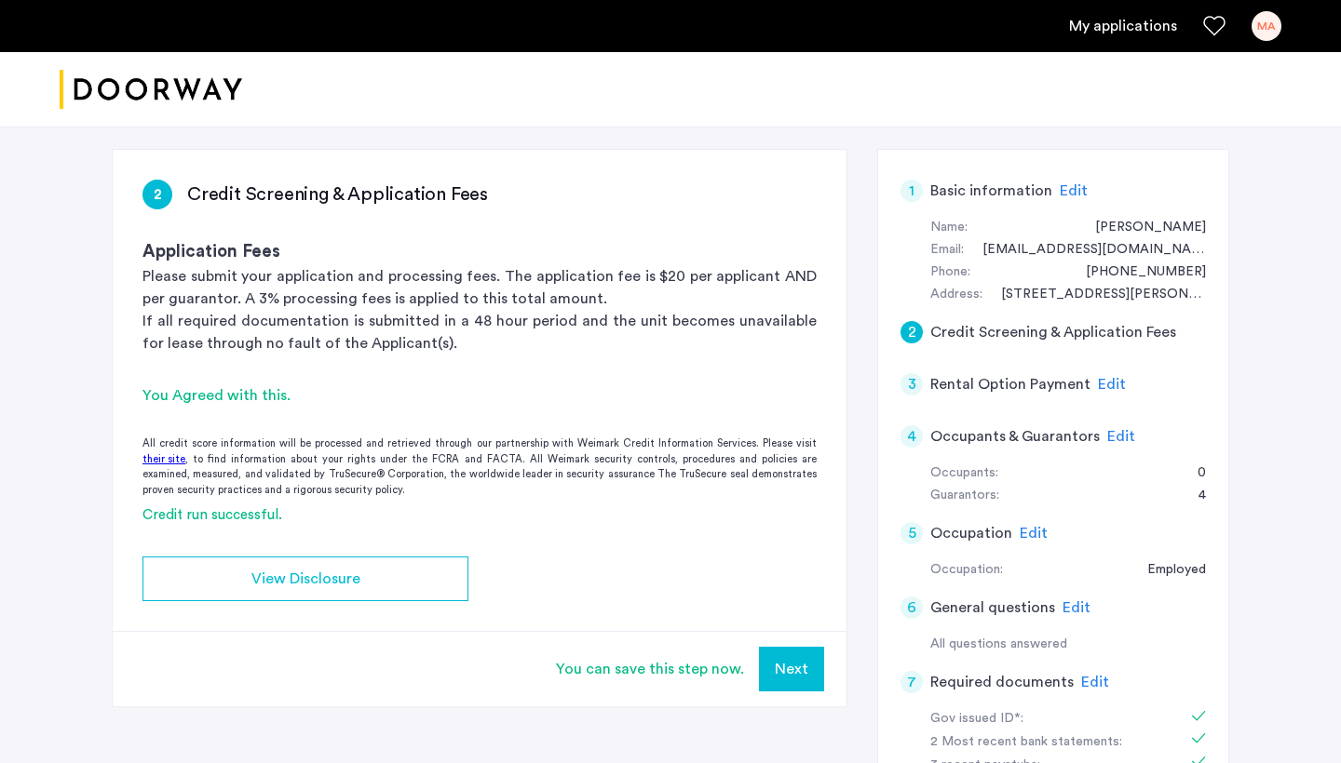
click at [1120, 434] on span "Edit" at bounding box center [1121, 436] width 28 height 15
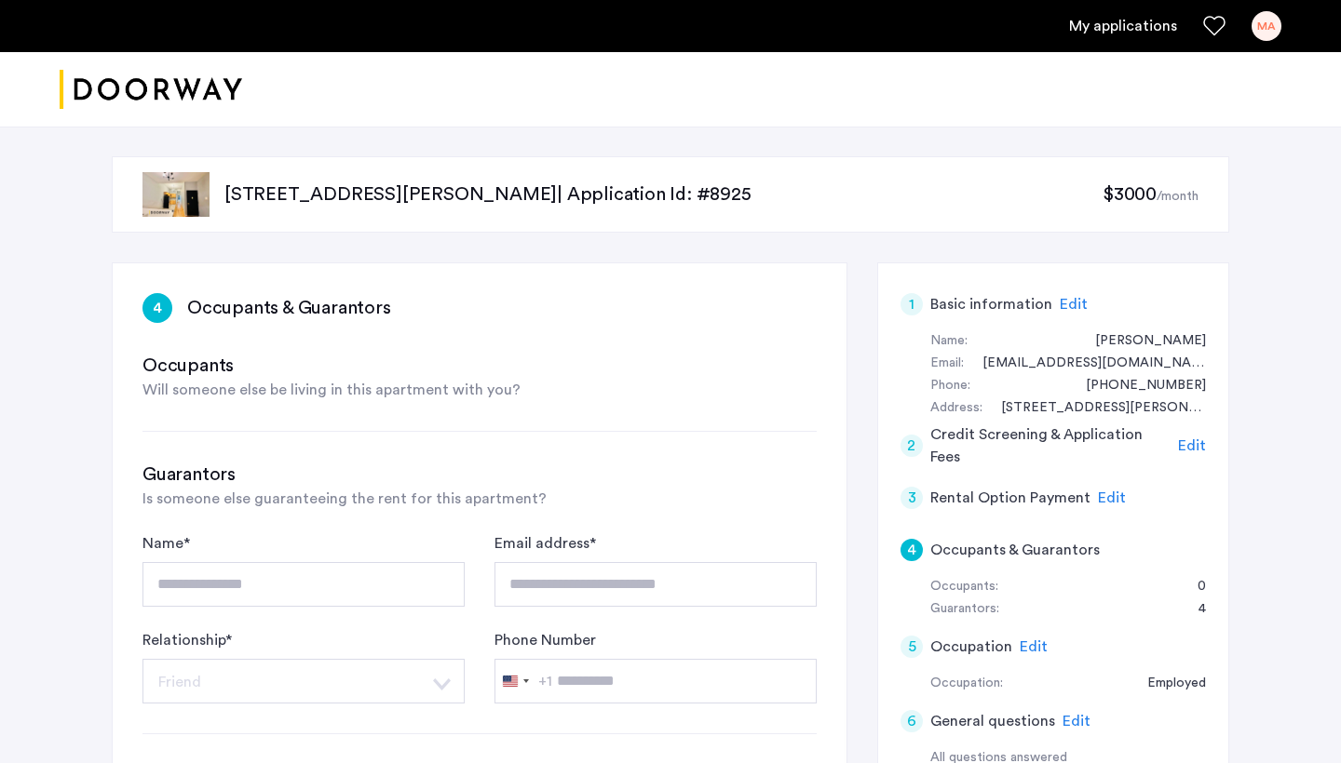
scroll to position [0, 0]
click at [1069, 306] on span "Edit" at bounding box center [1073, 304] width 28 height 15
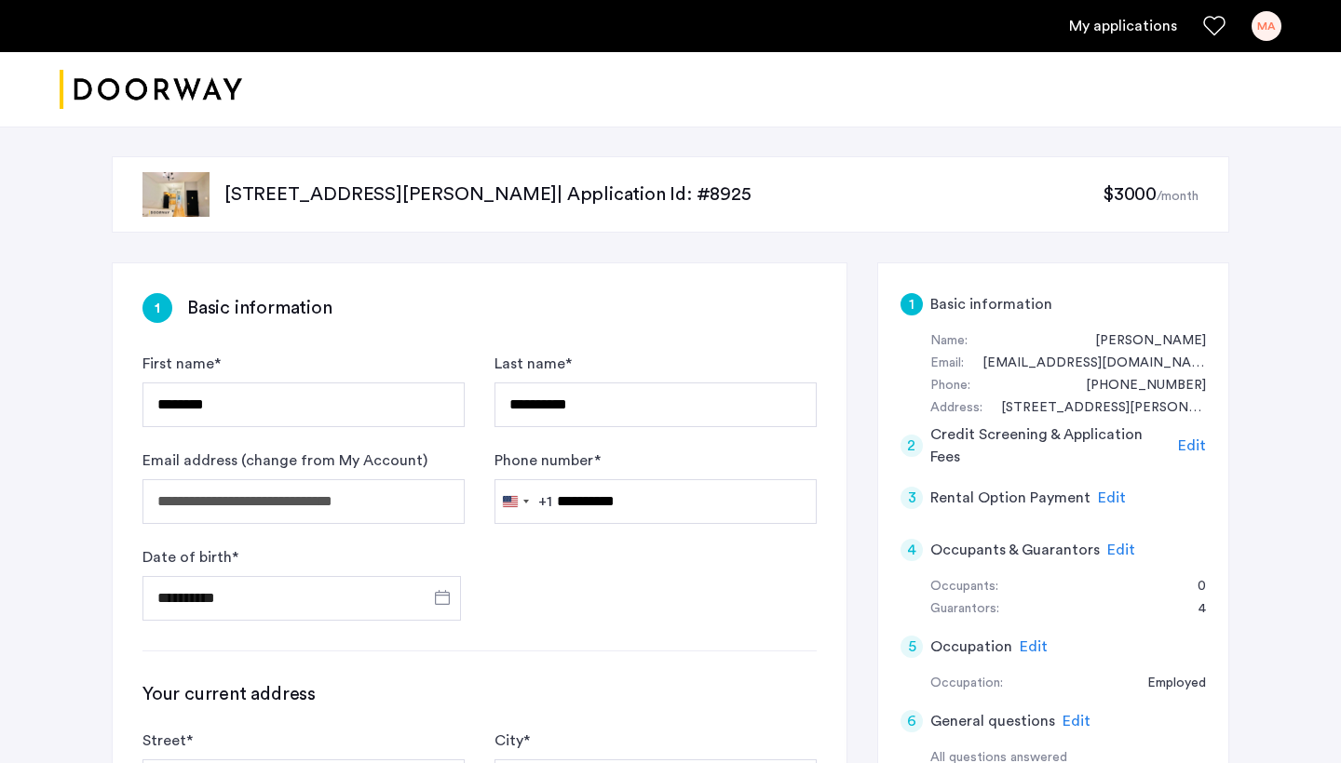
click at [1182, 440] on span "Edit" at bounding box center [1192, 445] width 28 height 15
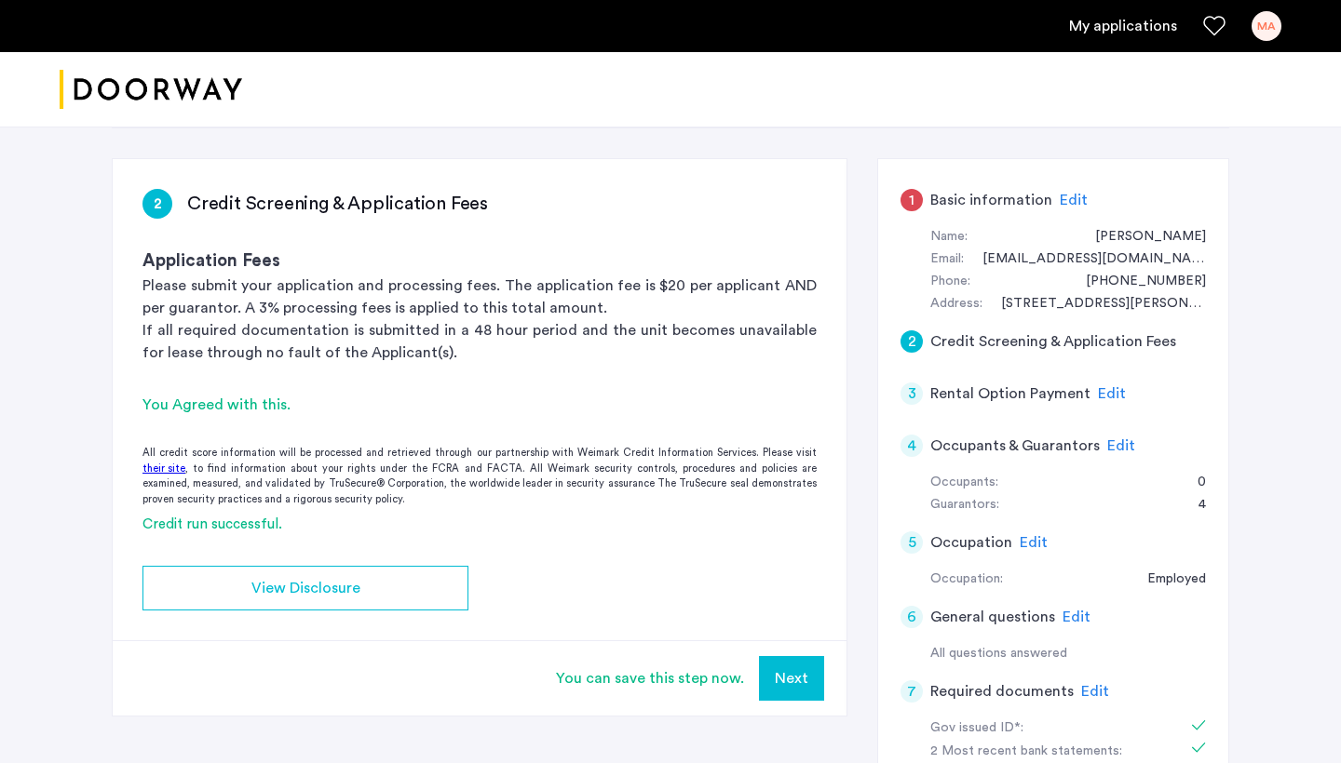
scroll to position [128, 0]
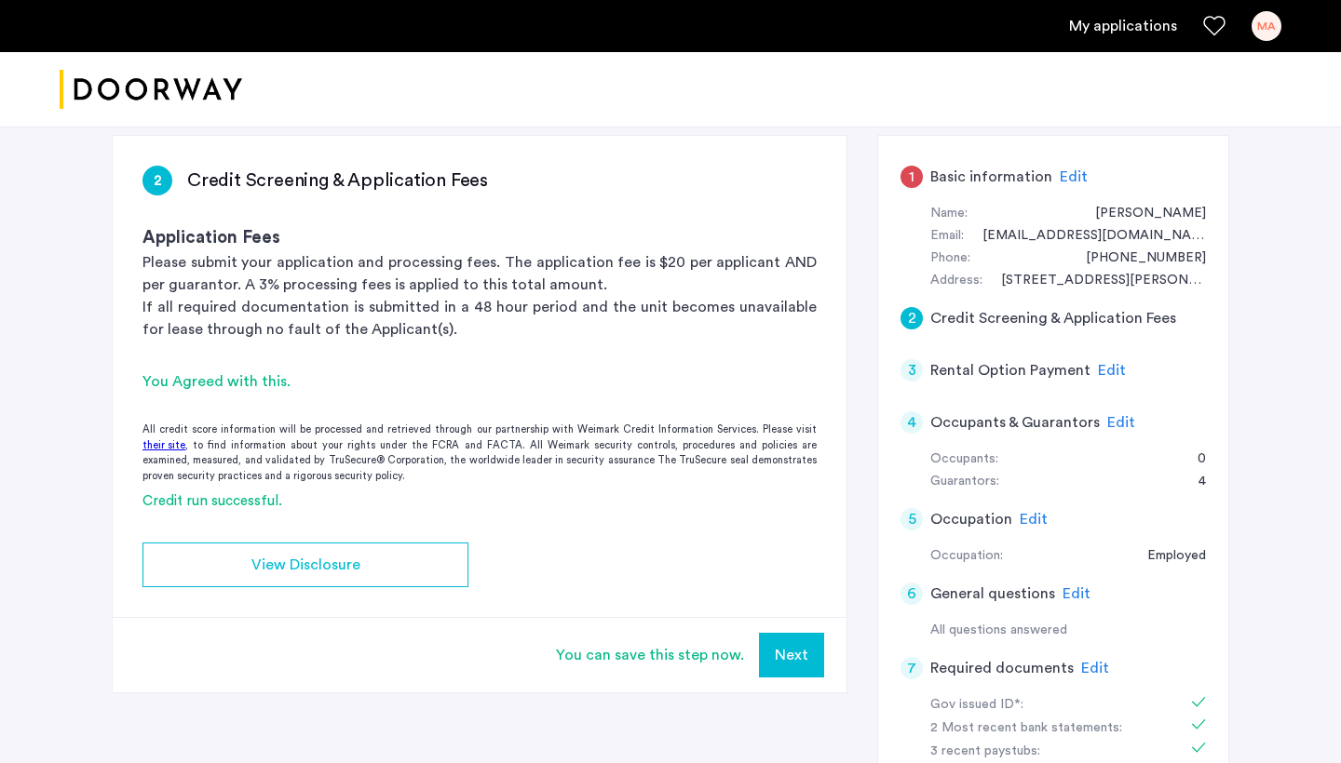
click at [1102, 368] on span "Edit" at bounding box center [1112, 370] width 28 height 15
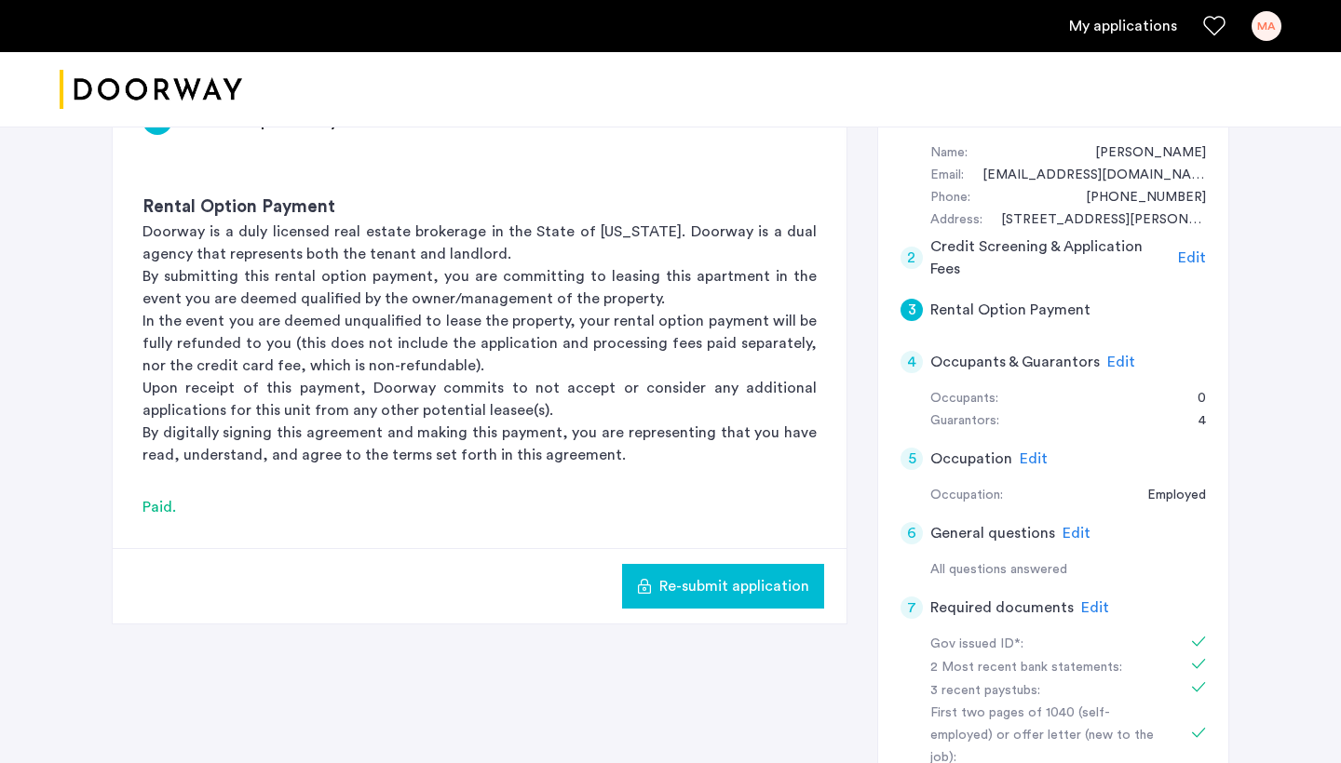
scroll to position [189, 0]
click at [1111, 361] on span "Edit" at bounding box center [1121, 361] width 28 height 15
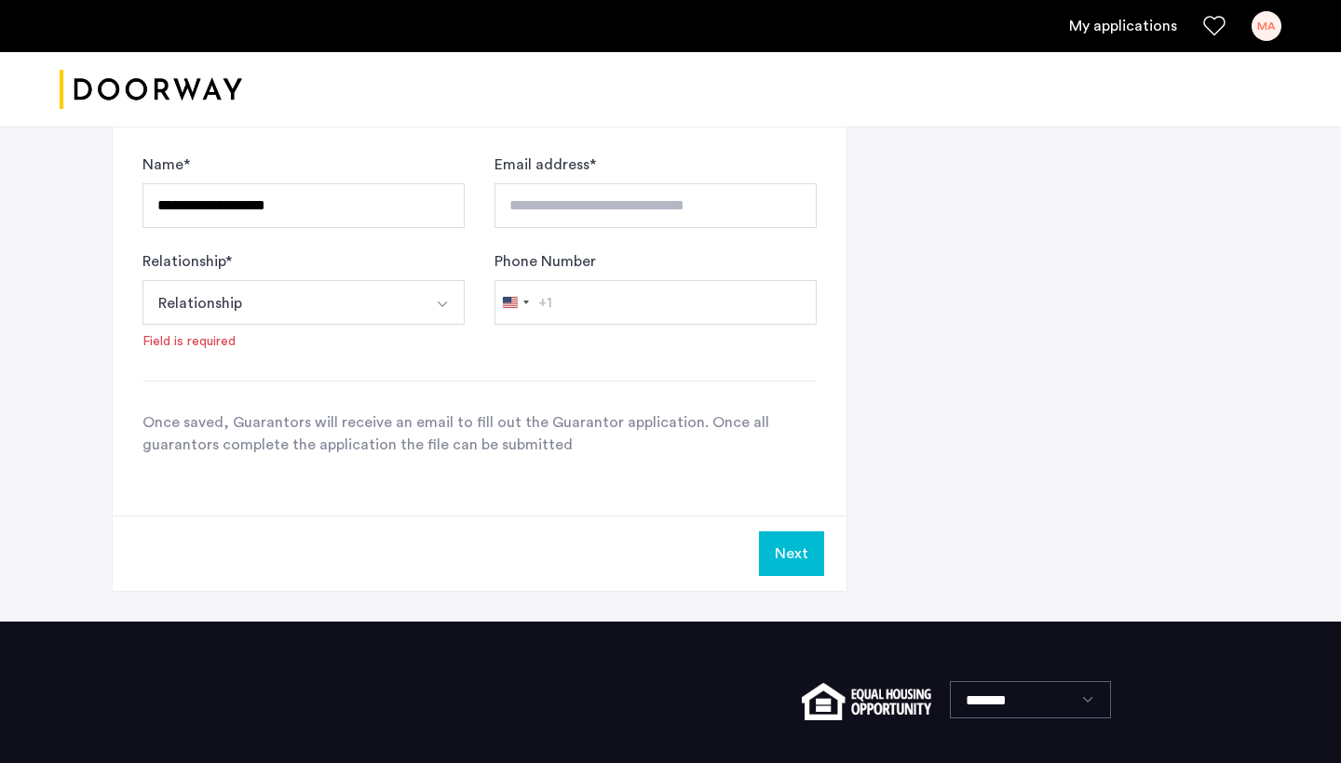
scroll to position [1125, 0]
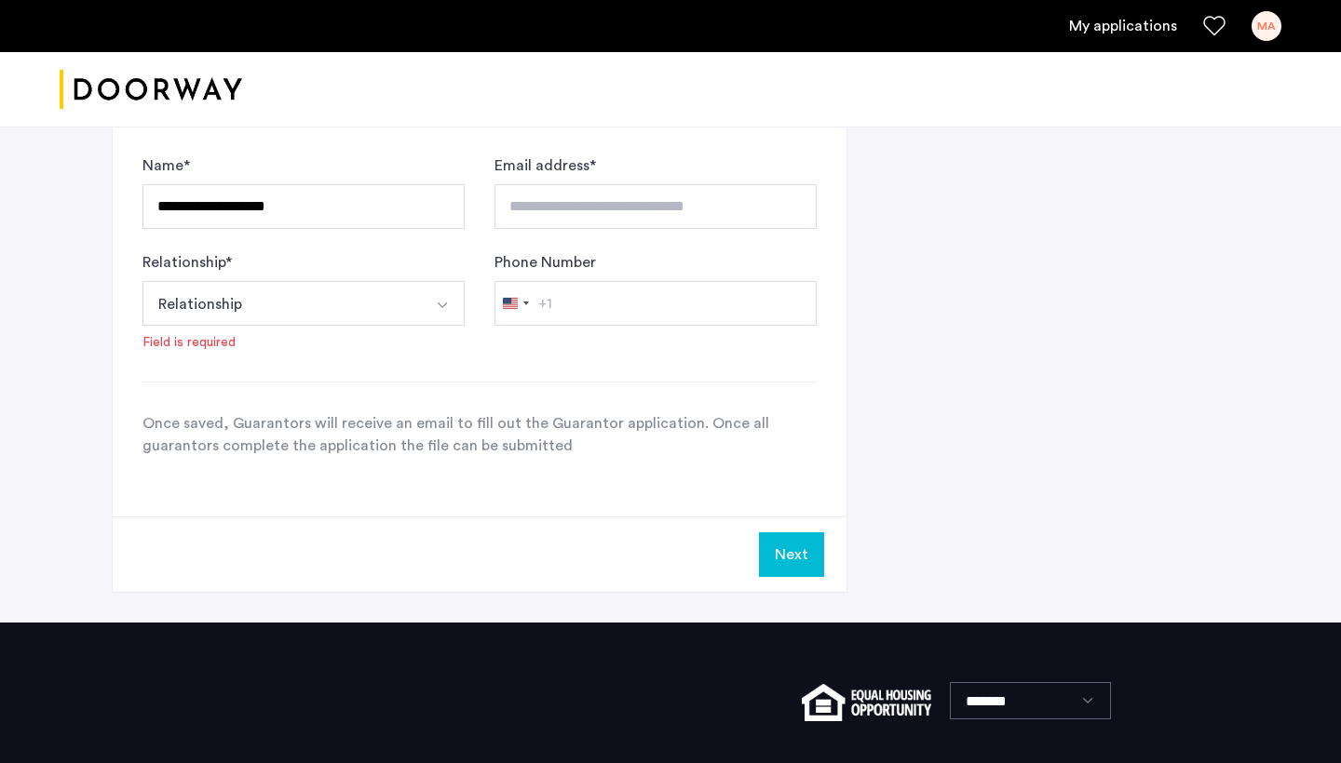
click at [777, 552] on button "Next" at bounding box center [791, 554] width 65 height 45
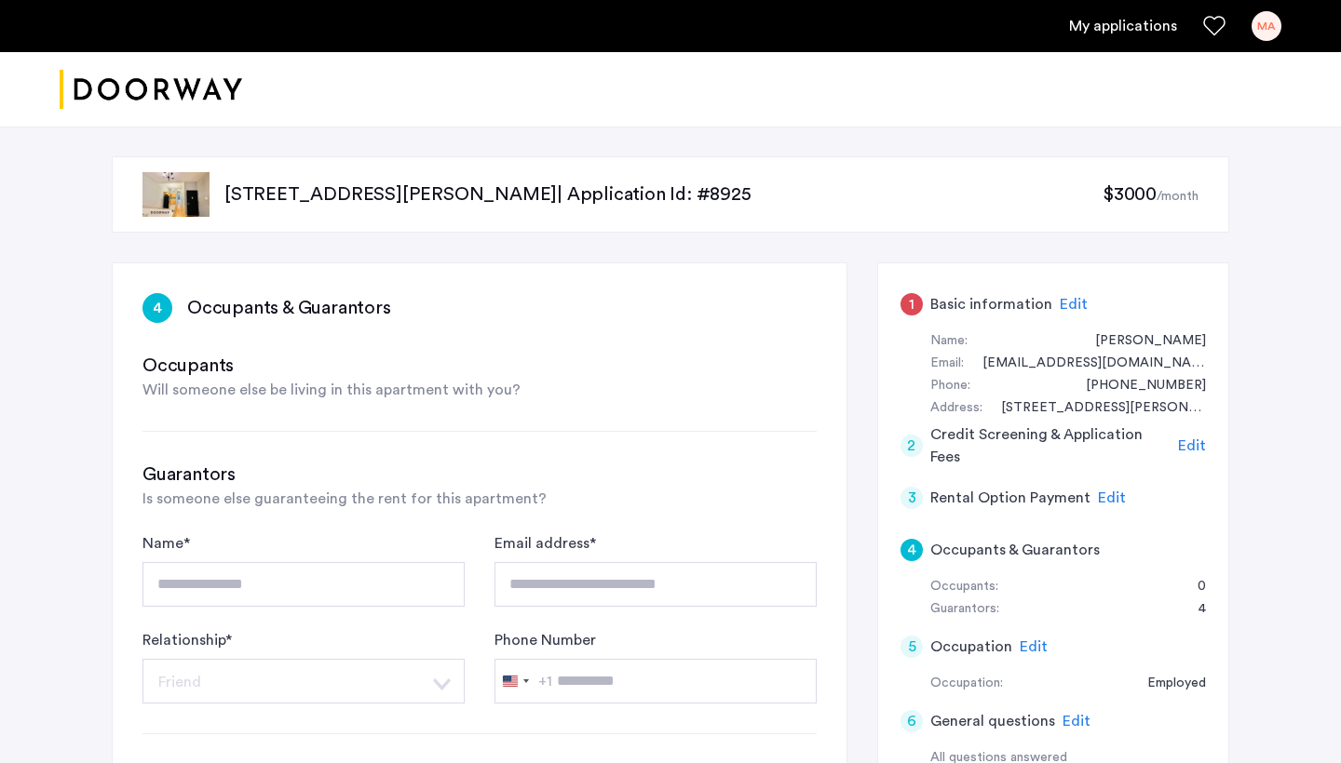
scroll to position [0, 0]
click at [976, 407] on div "Address:" at bounding box center [956, 409] width 52 height 22
click at [627, 227] on div "[STREET_ADDRESS][PERSON_NAME] | Application Id: #8925 $3000 /month" at bounding box center [670, 194] width 1117 height 76
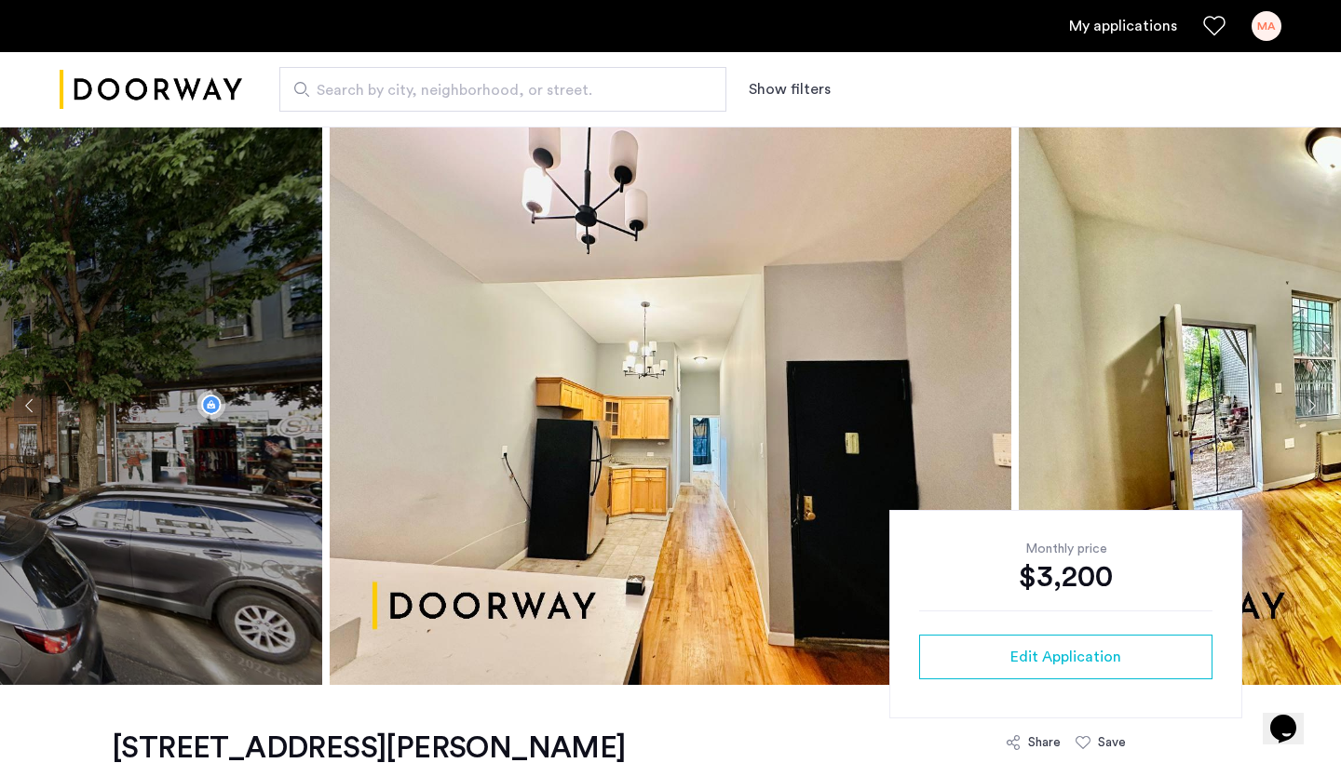
click at [1251, 410] on img at bounding box center [1358, 406] width 681 height 559
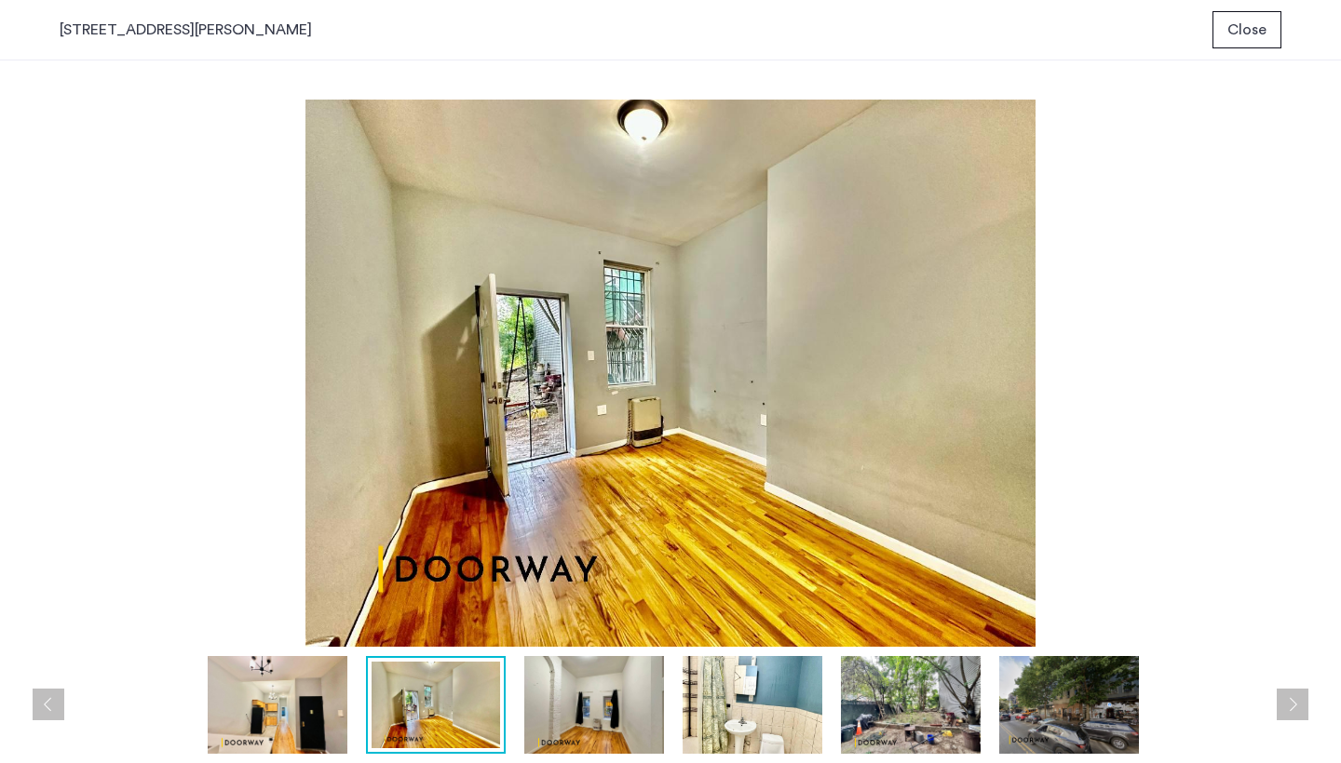
click at [779, 691] on img at bounding box center [752, 705] width 140 height 98
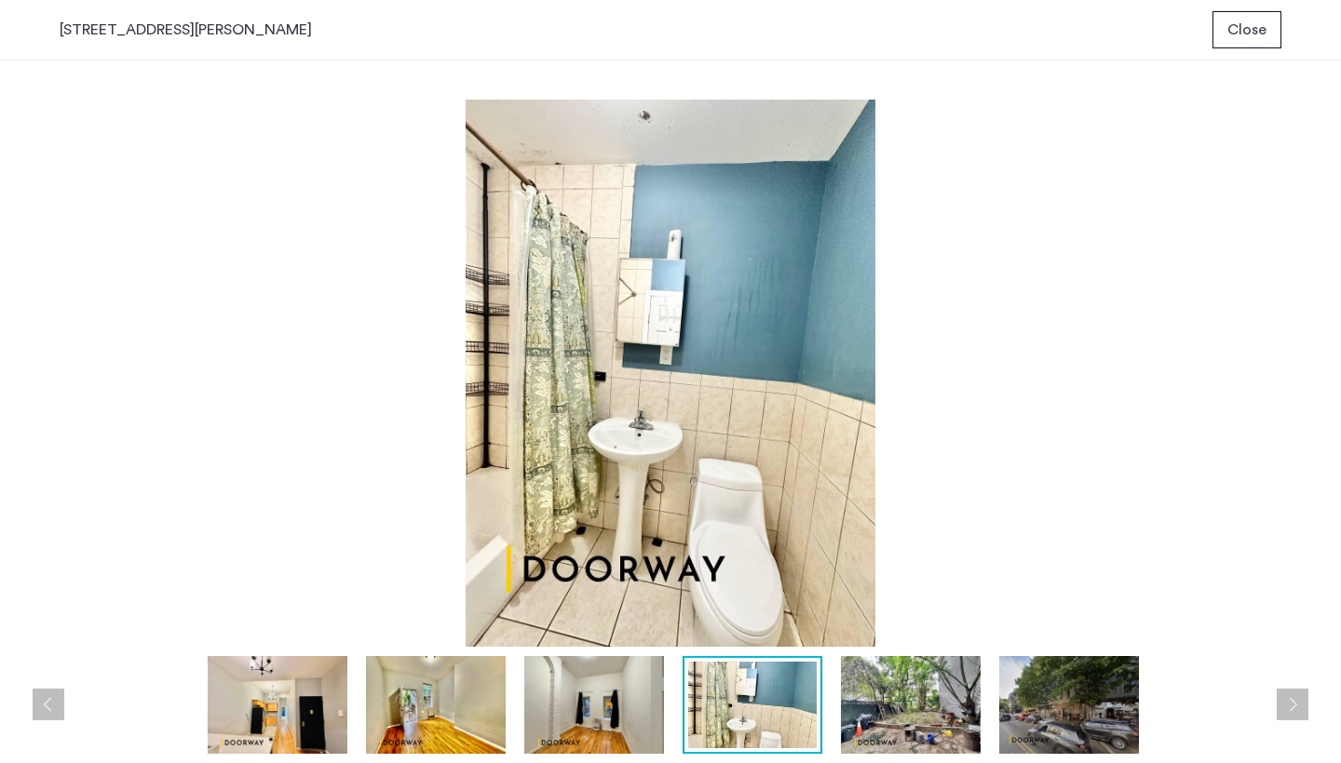
click at [1249, 38] on span "Close" at bounding box center [1246, 30] width 39 height 22
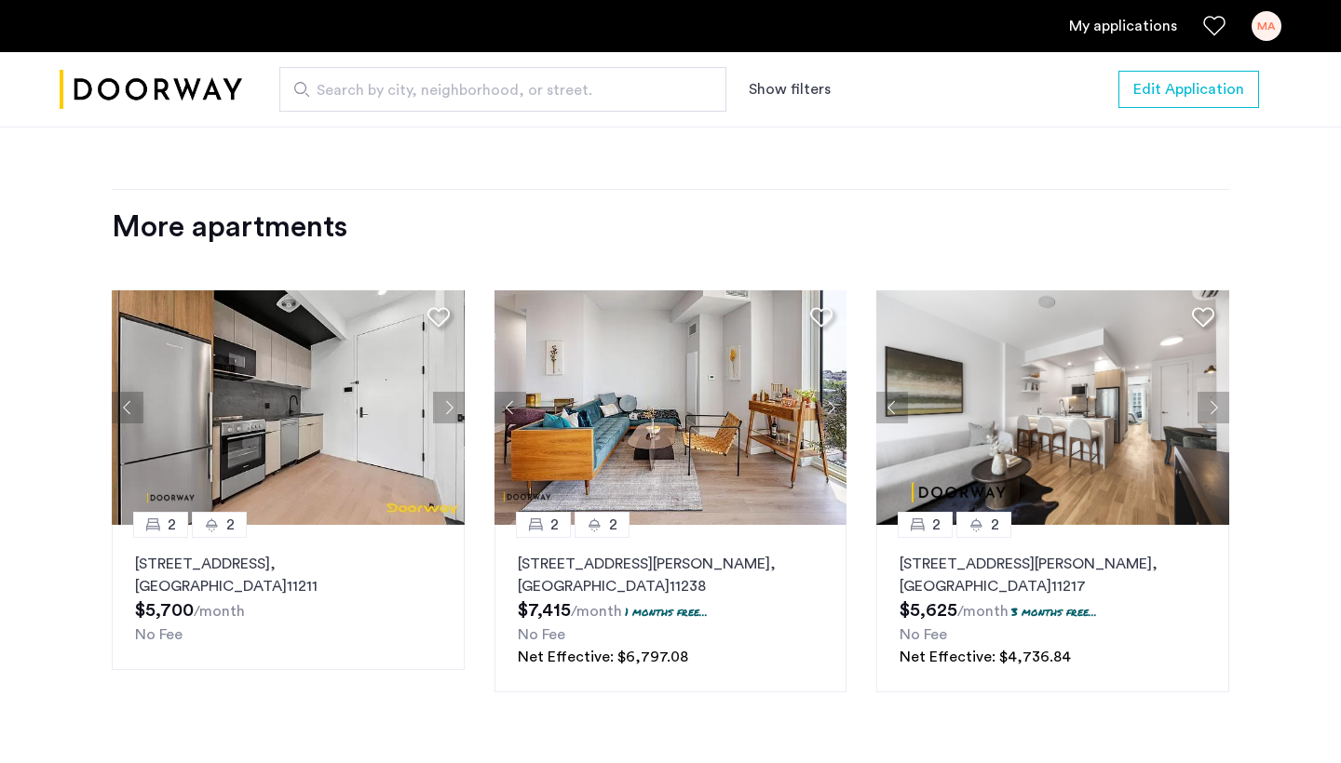
scroll to position [2122, 0]
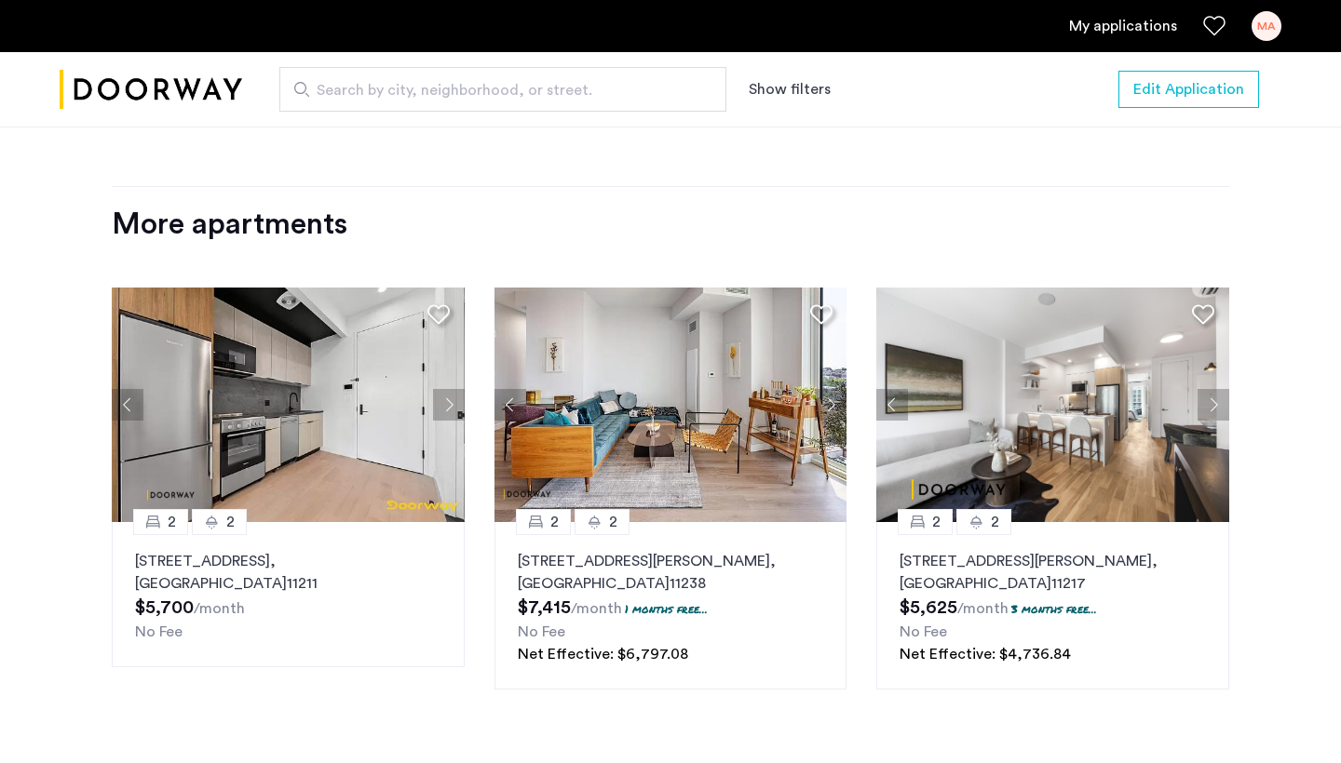
click at [451, 410] on button "Next apartment" at bounding box center [449, 405] width 32 height 32
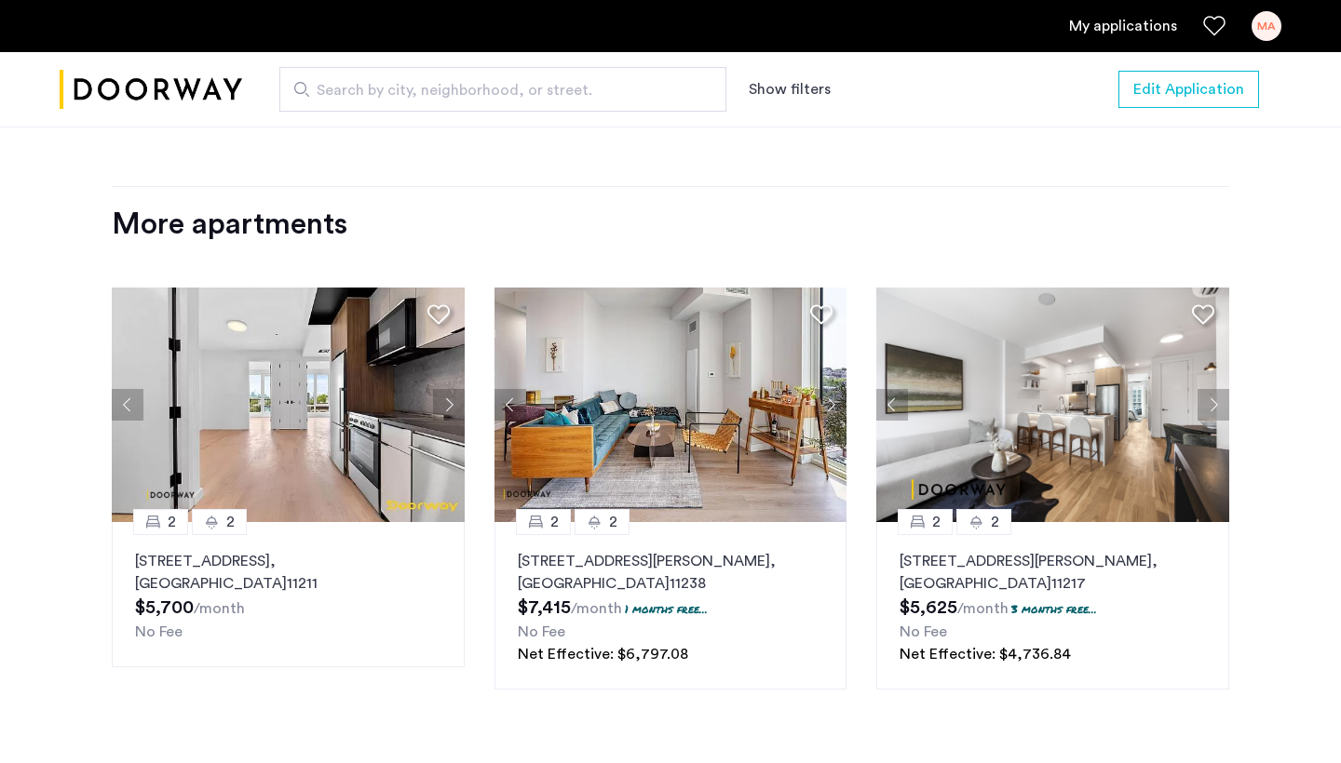
click at [451, 410] on button "Next apartment" at bounding box center [449, 405] width 32 height 32
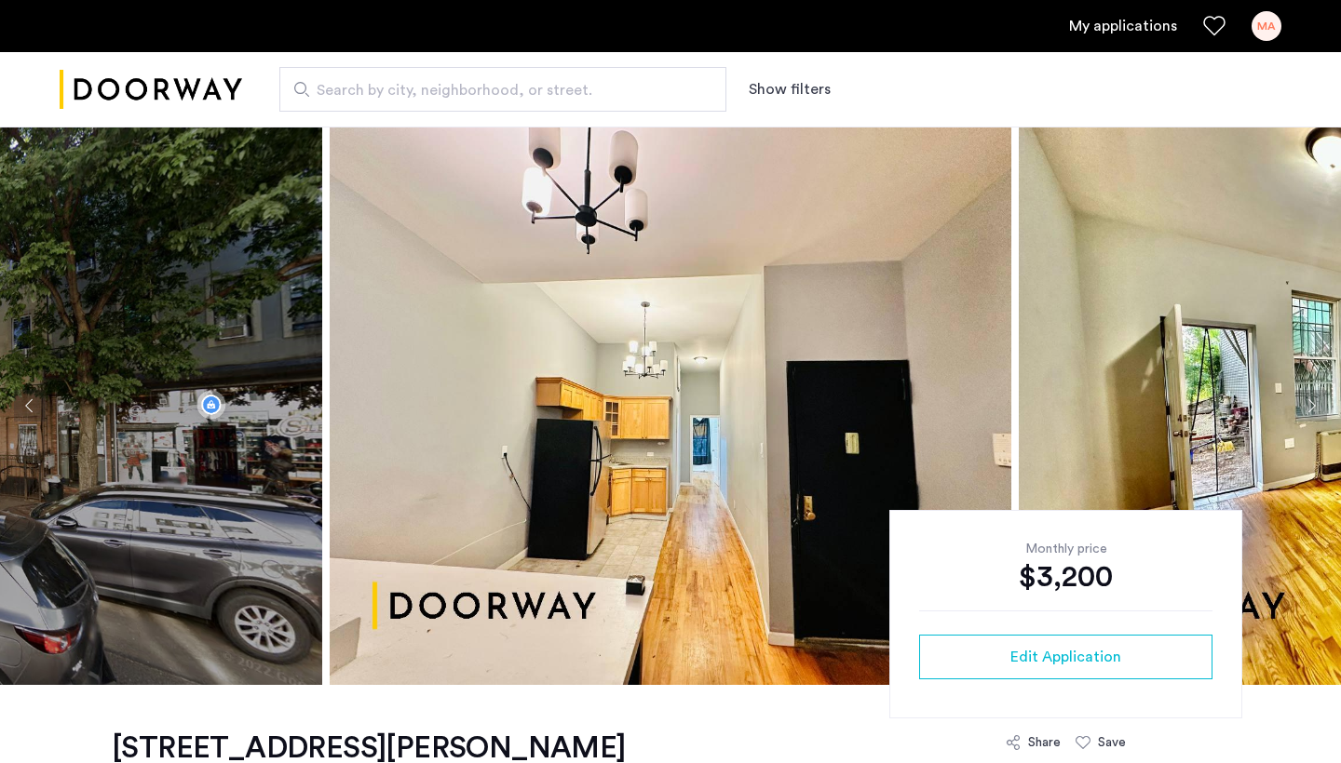
scroll to position [0, 0]
